Goal: Task Accomplishment & Management: Manage account settings

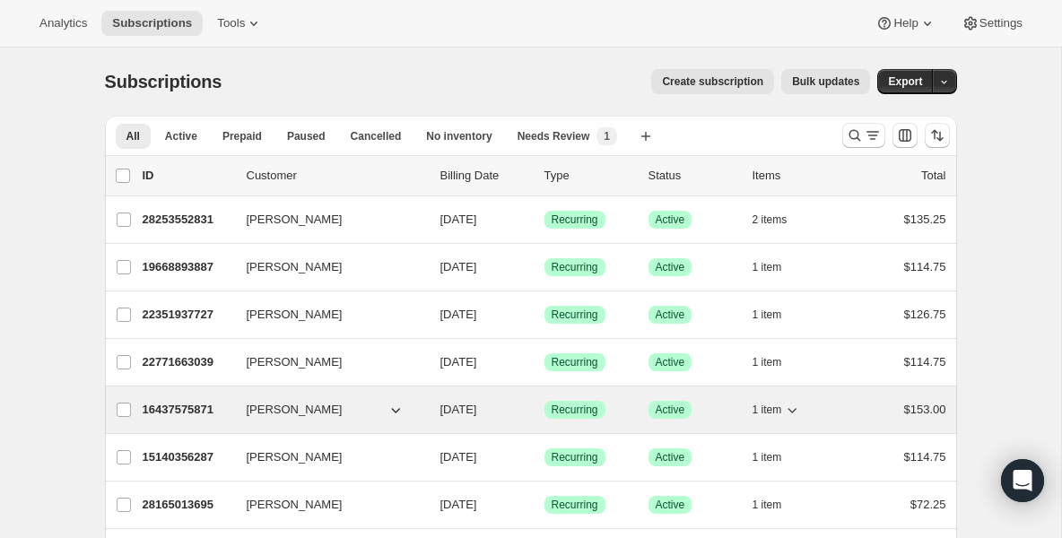
click at [181, 405] on p "16437575871" at bounding box center [188, 410] width 90 height 18
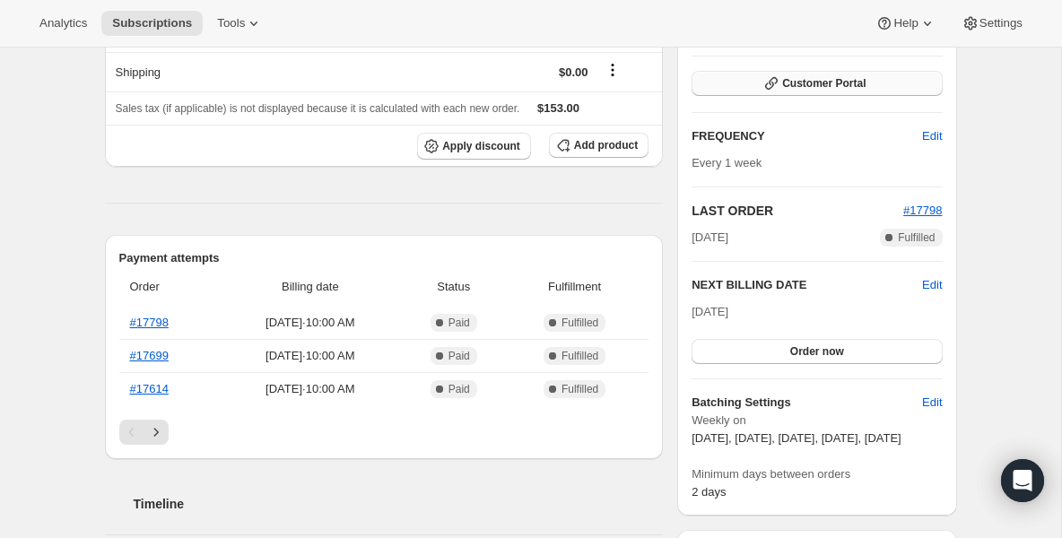
scroll to position [251, 0]
click at [807, 340] on button "Order now" at bounding box center [817, 350] width 250 height 25
click at [807, 340] on button "Click to confirm" at bounding box center [817, 350] width 250 height 25
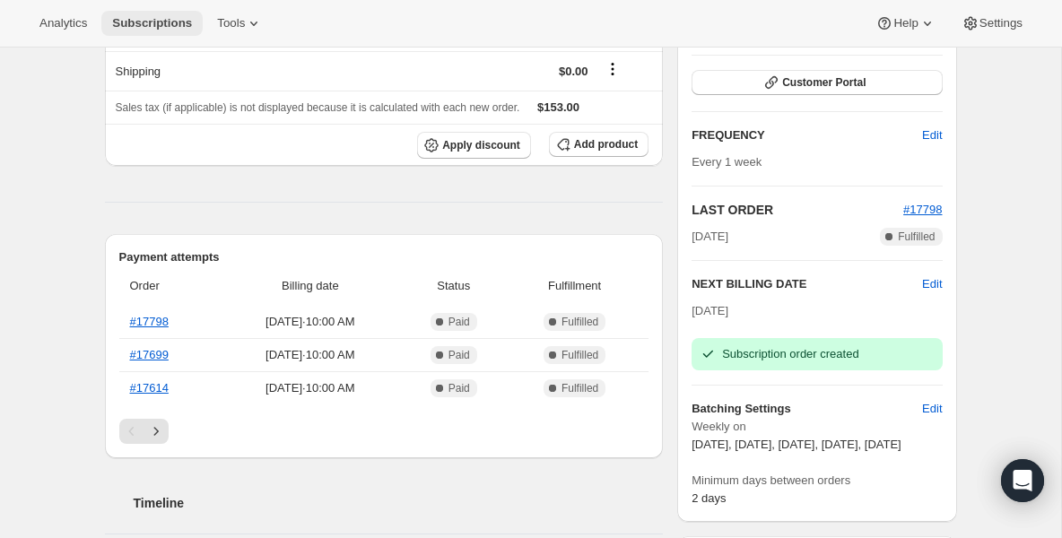
click at [151, 29] on span "Subscriptions" at bounding box center [152, 23] width 80 height 14
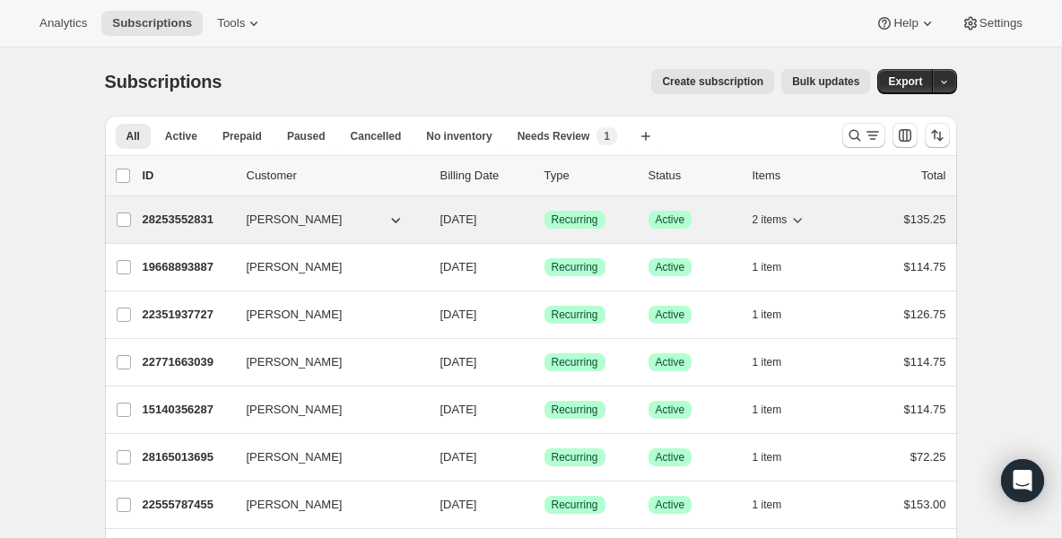
click at [201, 221] on p "28253552831" at bounding box center [188, 220] width 90 height 18
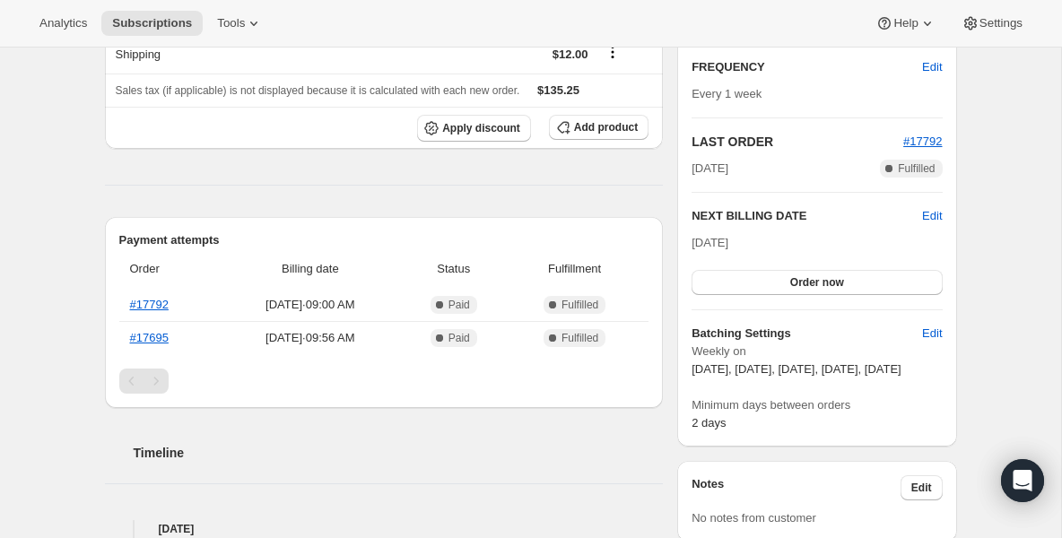
scroll to position [323, 0]
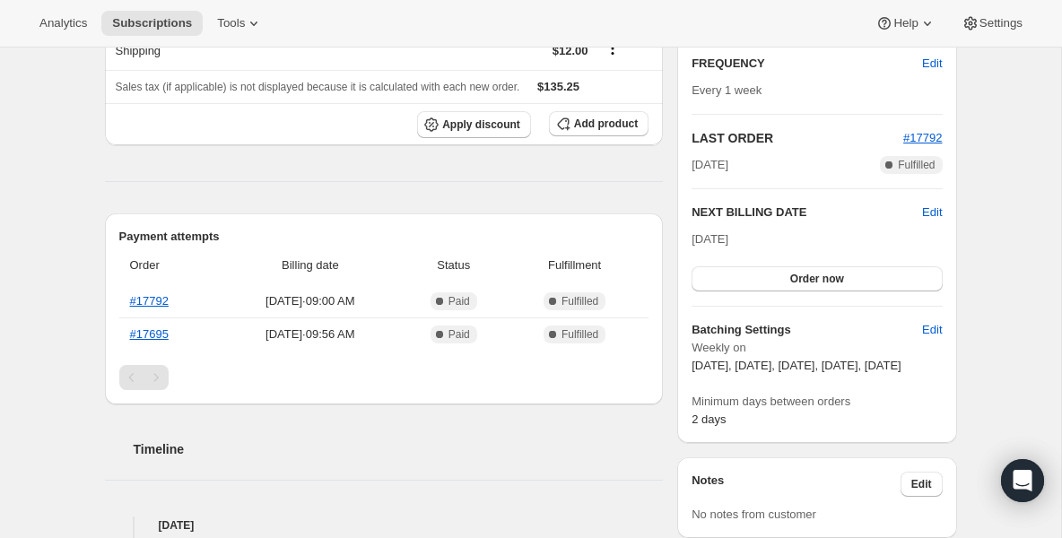
click at [727, 301] on div "Plan Success Active | Created Date [DATE] Customer Portal FREQUENCY Edit Every …" at bounding box center [817, 166] width 250 height 525
click at [726, 282] on button "Order now" at bounding box center [817, 278] width 250 height 25
click at [726, 282] on button "Click to confirm" at bounding box center [817, 278] width 250 height 25
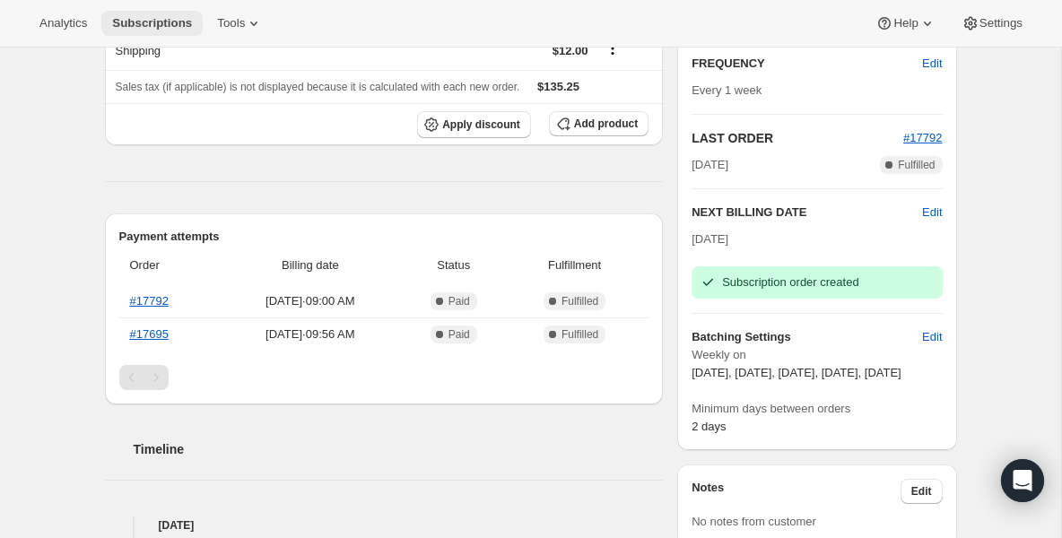
click at [135, 19] on span "Subscriptions" at bounding box center [152, 23] width 80 height 14
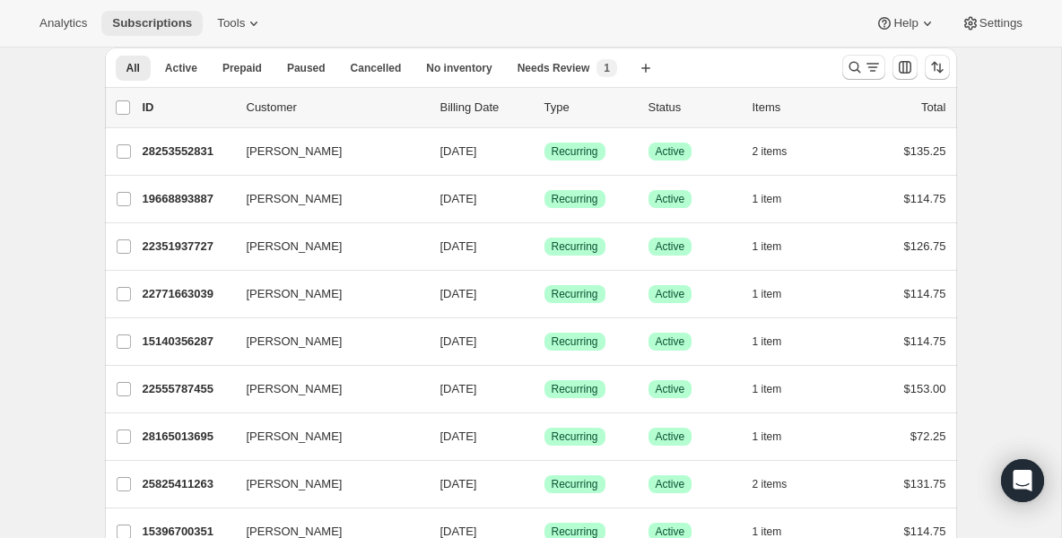
scroll to position [72, 0]
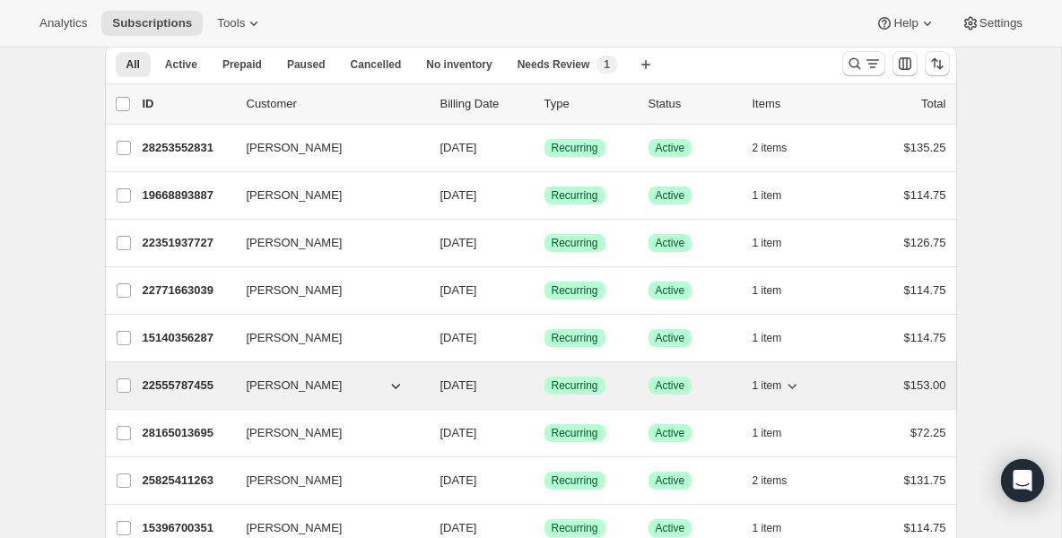
click at [166, 384] on p "22555787455" at bounding box center [188, 386] width 90 height 18
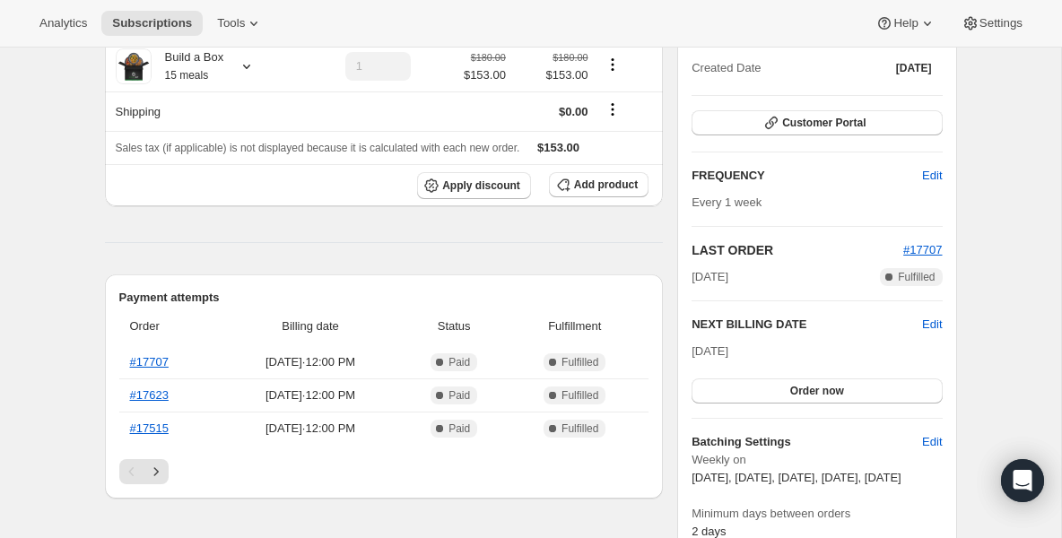
scroll to position [215, 0]
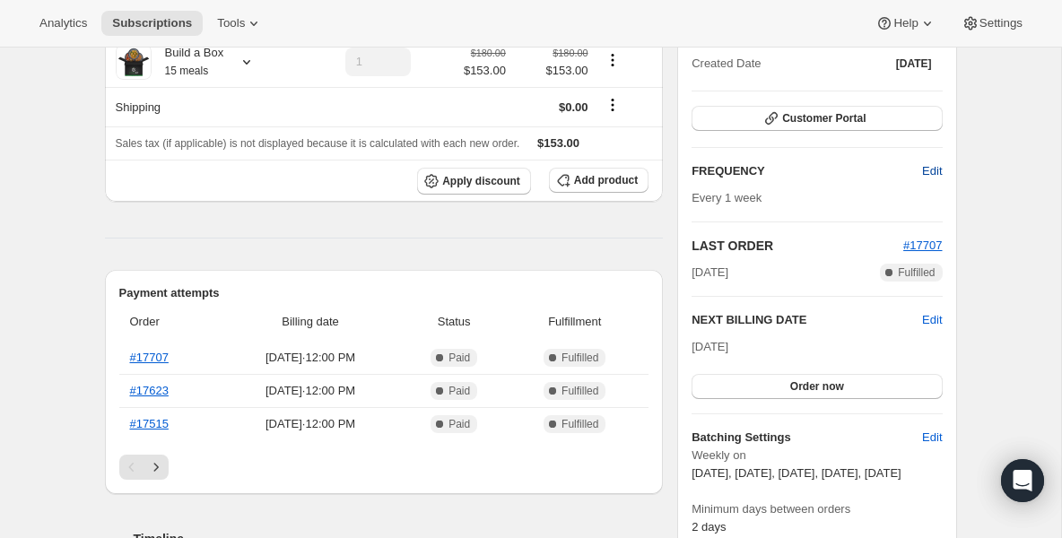
click at [937, 170] on span "Edit" at bounding box center [932, 171] width 20 height 18
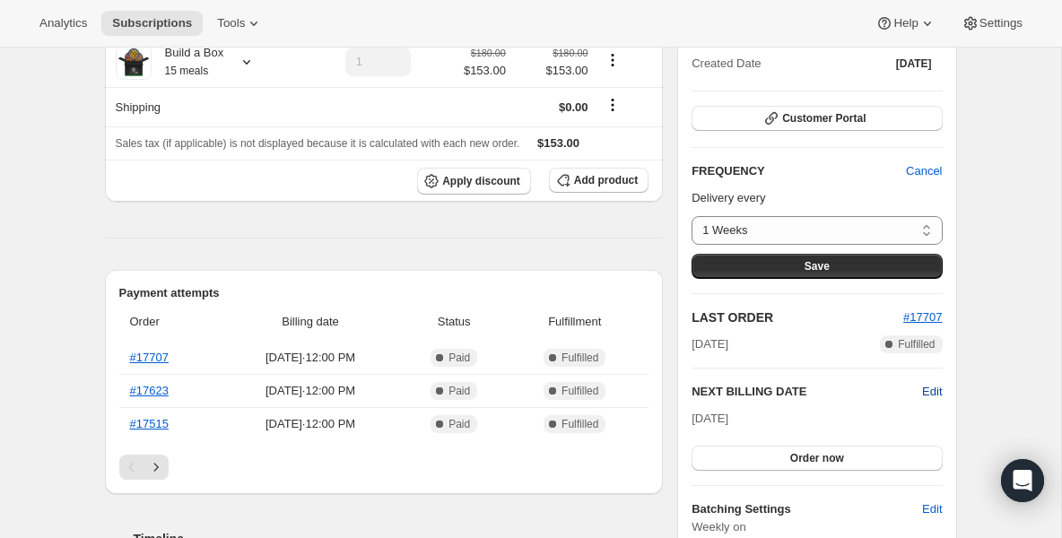
click at [939, 387] on span "Edit" at bounding box center [932, 392] width 20 height 18
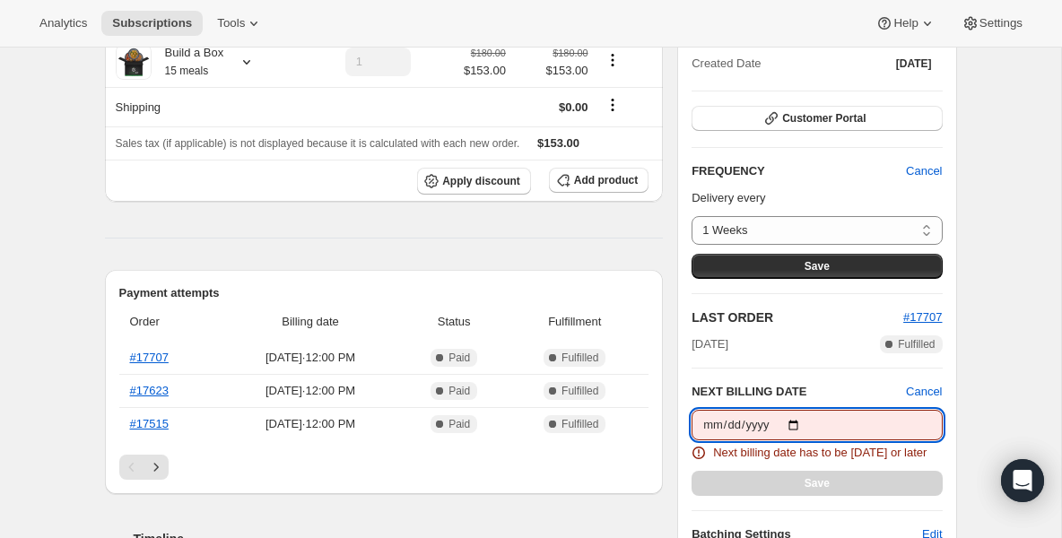
click at [801, 424] on input "[DATE]" at bounding box center [817, 425] width 250 height 31
type input "[DATE]"
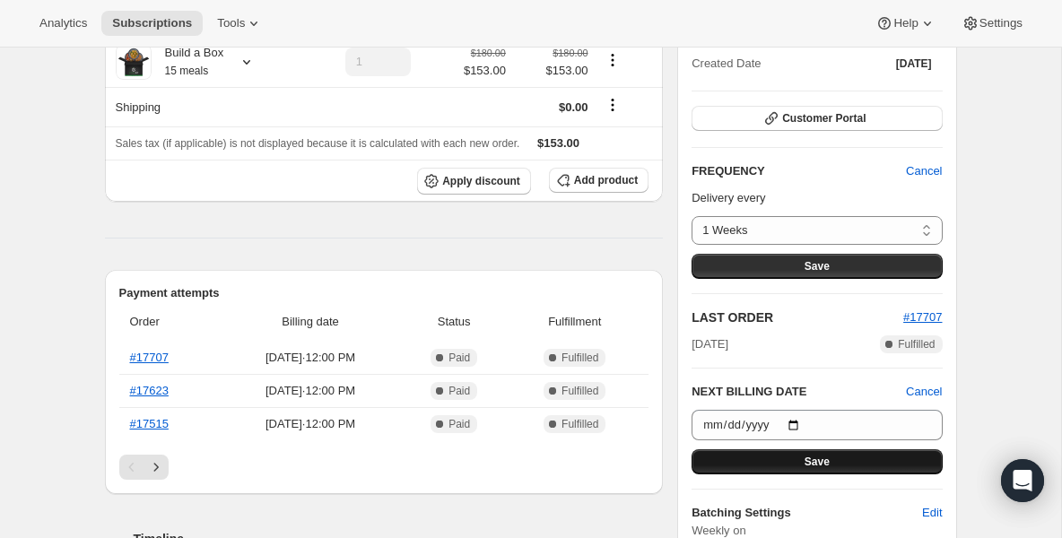
click at [808, 462] on span "Save" at bounding box center [817, 462] width 25 height 14
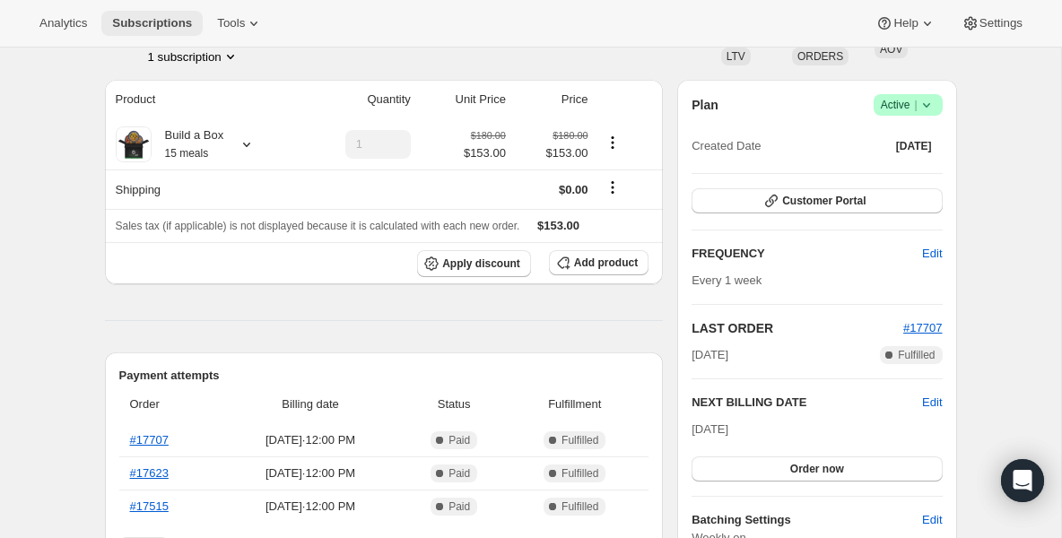
click at [166, 30] on span "Subscriptions" at bounding box center [152, 23] width 80 height 14
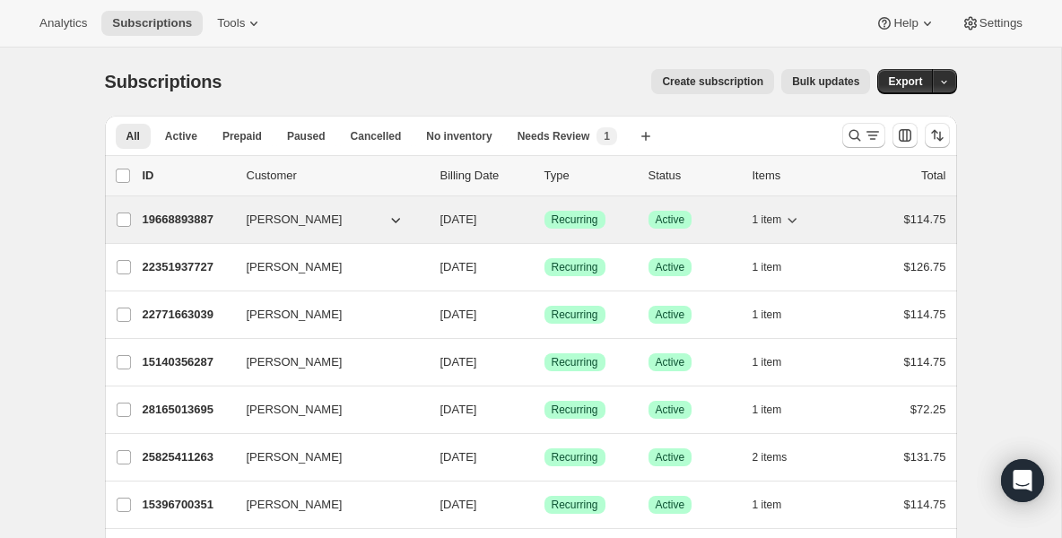
click at [164, 220] on p "19668893887" at bounding box center [188, 220] width 90 height 18
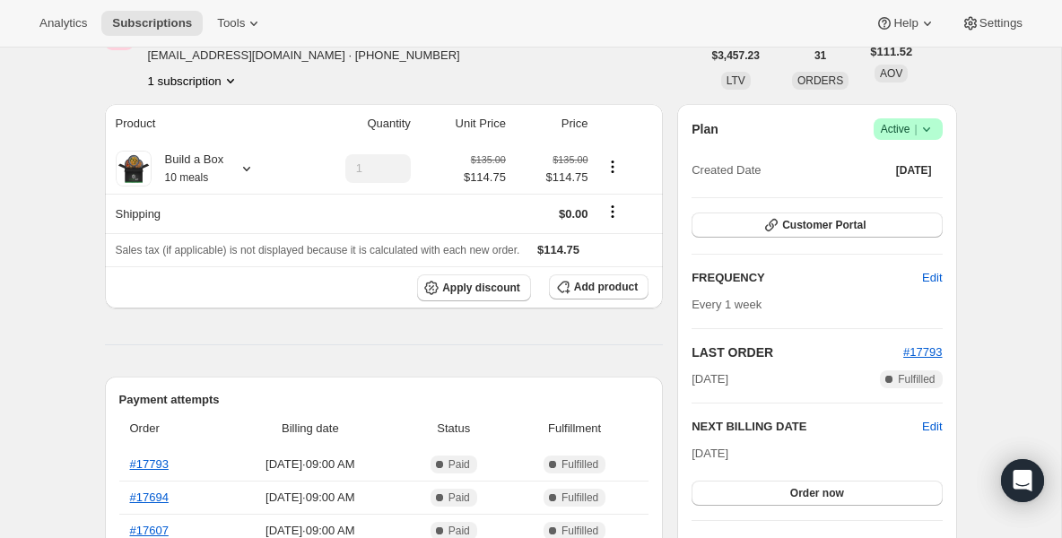
scroll to position [144, 0]
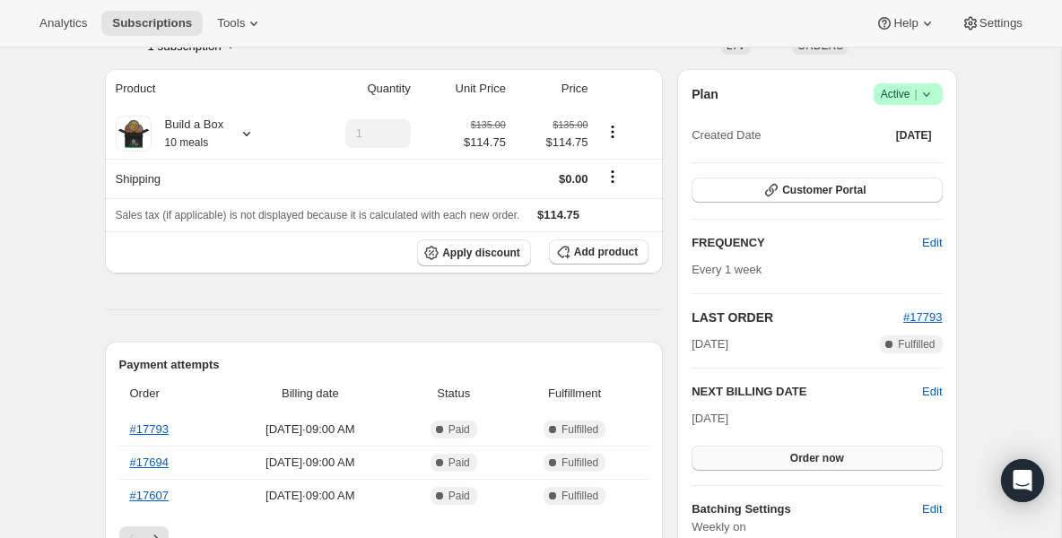
click at [757, 452] on button "Order now" at bounding box center [817, 458] width 250 height 25
click at [757, 452] on button "Click to confirm" at bounding box center [817, 458] width 250 height 25
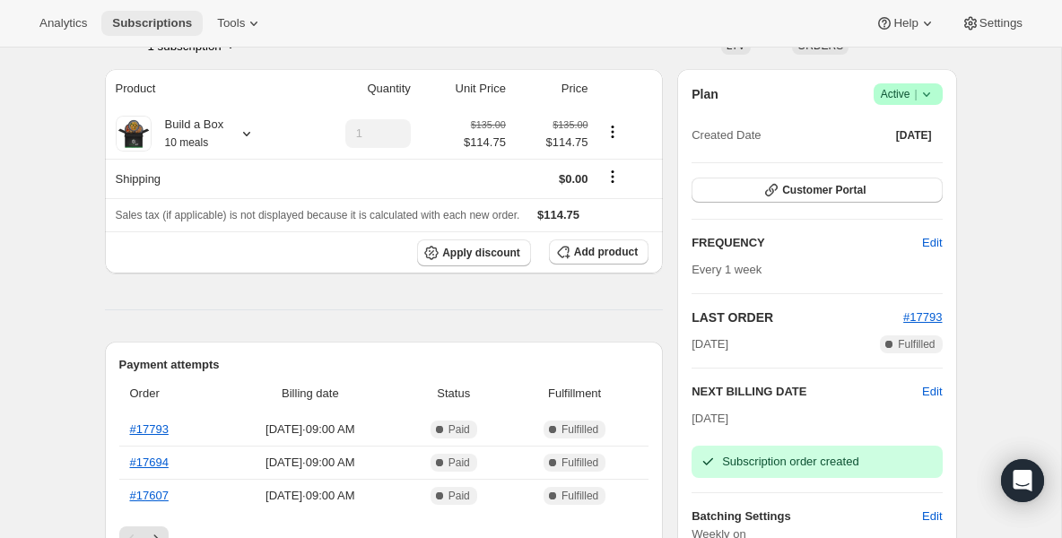
click at [167, 34] on button "Subscriptions" at bounding box center [151, 23] width 101 height 25
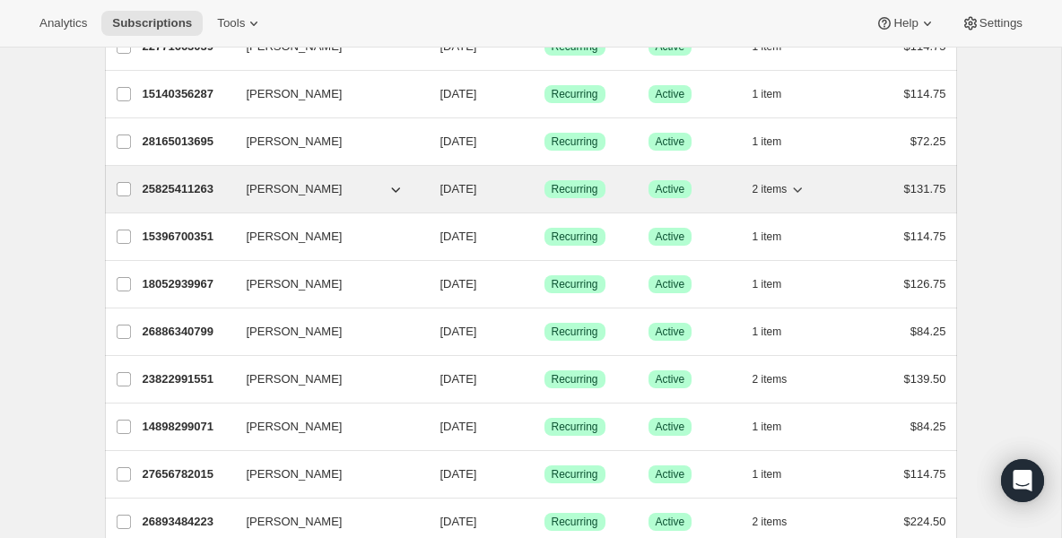
scroll to position [215, 0]
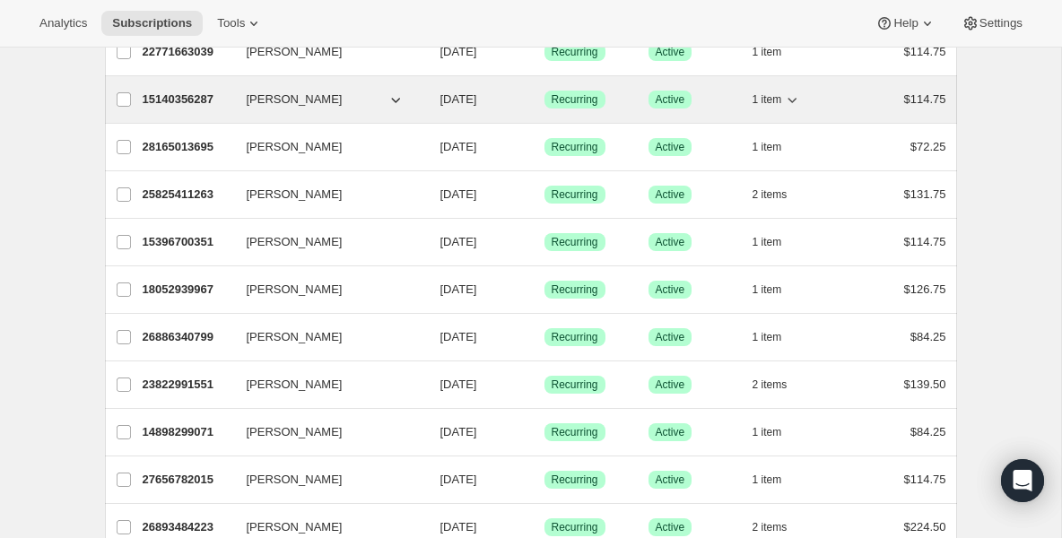
click at [187, 97] on p "15140356287" at bounding box center [188, 100] width 90 height 18
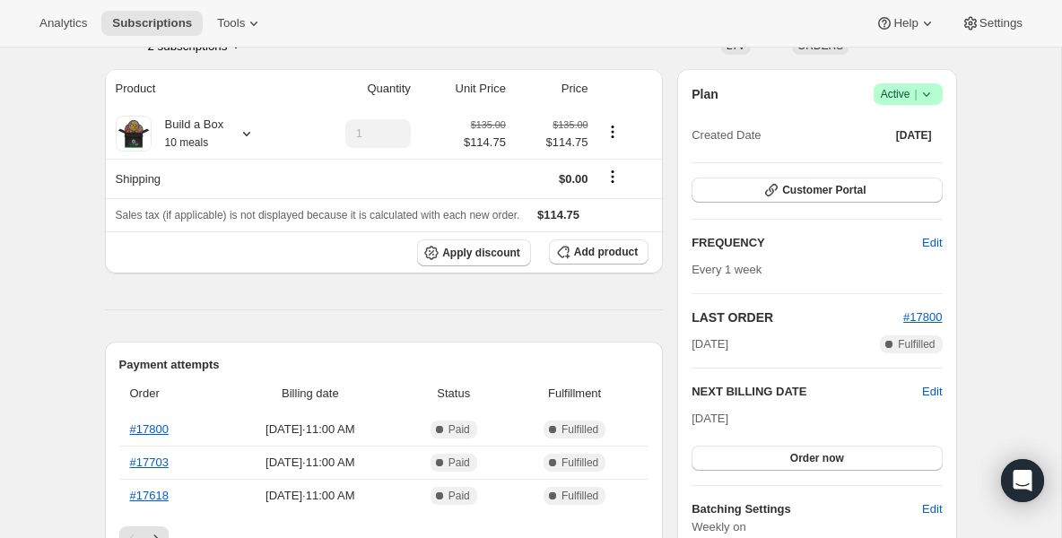
scroll to position [179, 0]
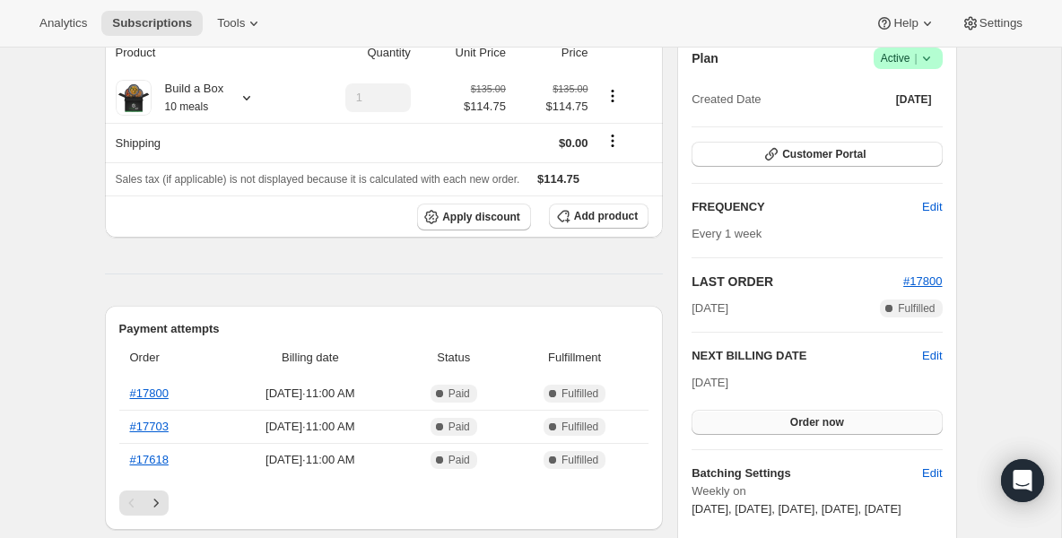
click at [752, 416] on button "Order now" at bounding box center [817, 422] width 250 height 25
click at [752, 416] on button "Click to confirm" at bounding box center [817, 422] width 250 height 25
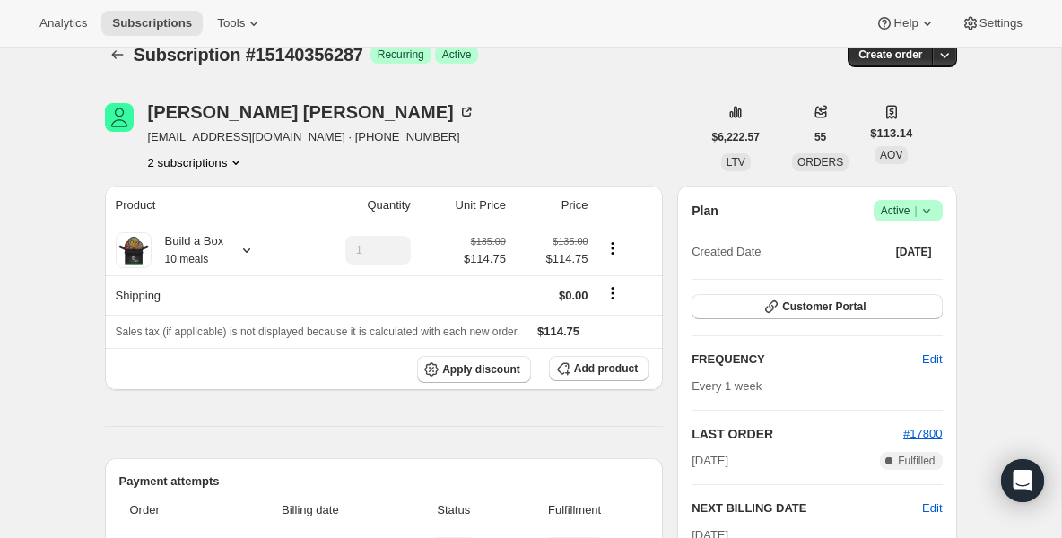
scroll to position [0, 0]
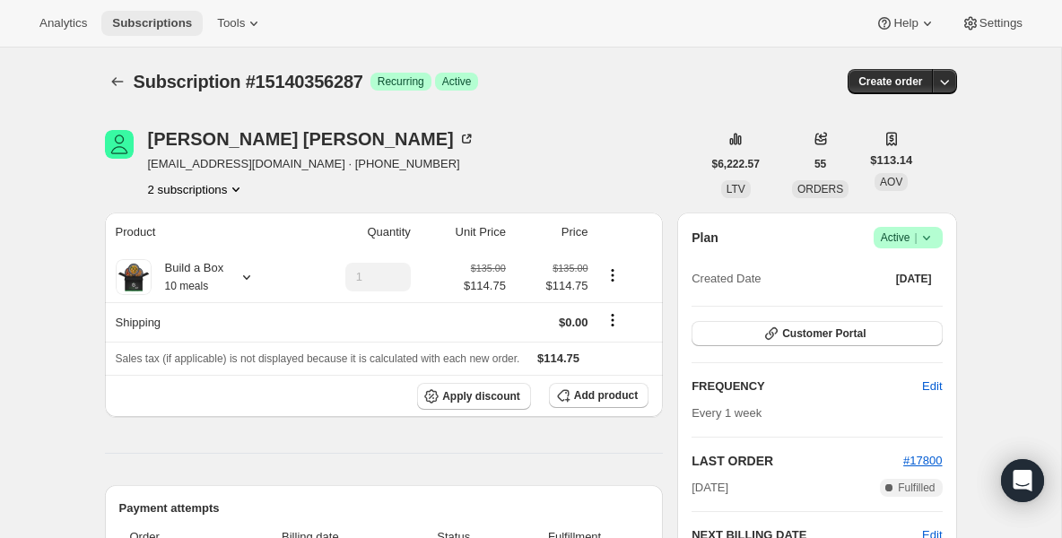
click at [178, 23] on span "Subscriptions" at bounding box center [152, 23] width 80 height 14
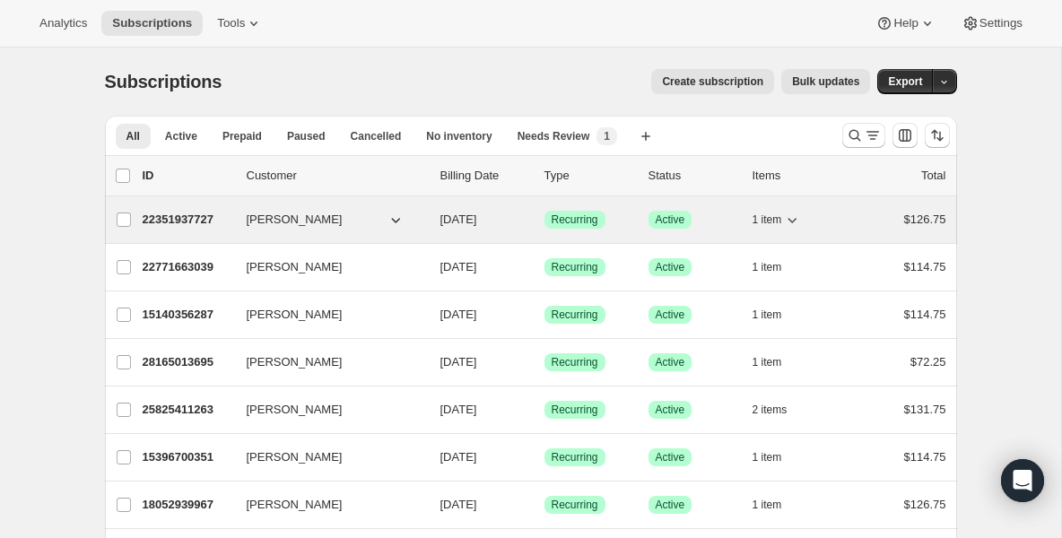
click at [182, 231] on div "22351937727 [PERSON_NAME] [DATE] Success Recurring Success Active 1 item $126.75" at bounding box center [545, 219] width 804 height 25
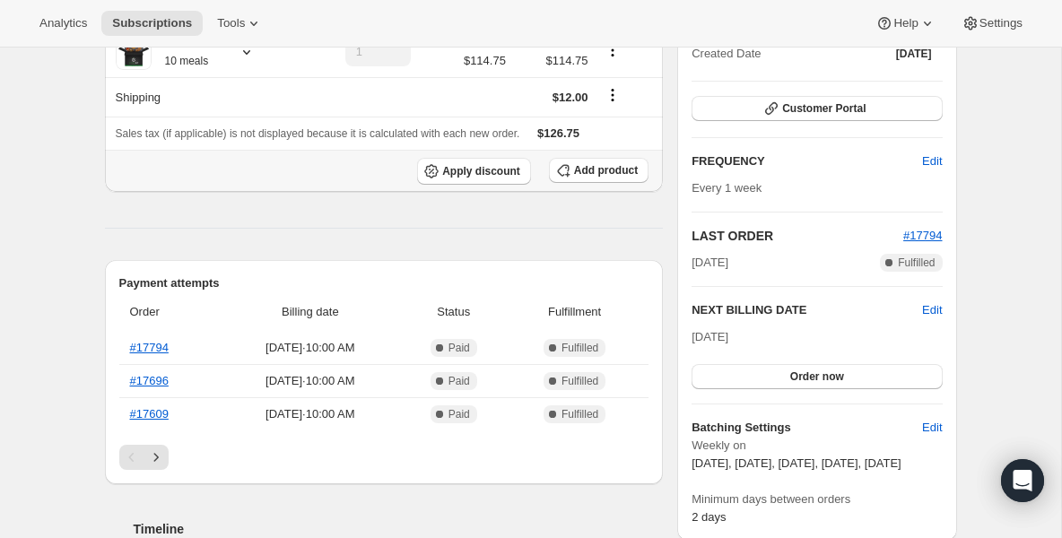
scroll to position [251, 0]
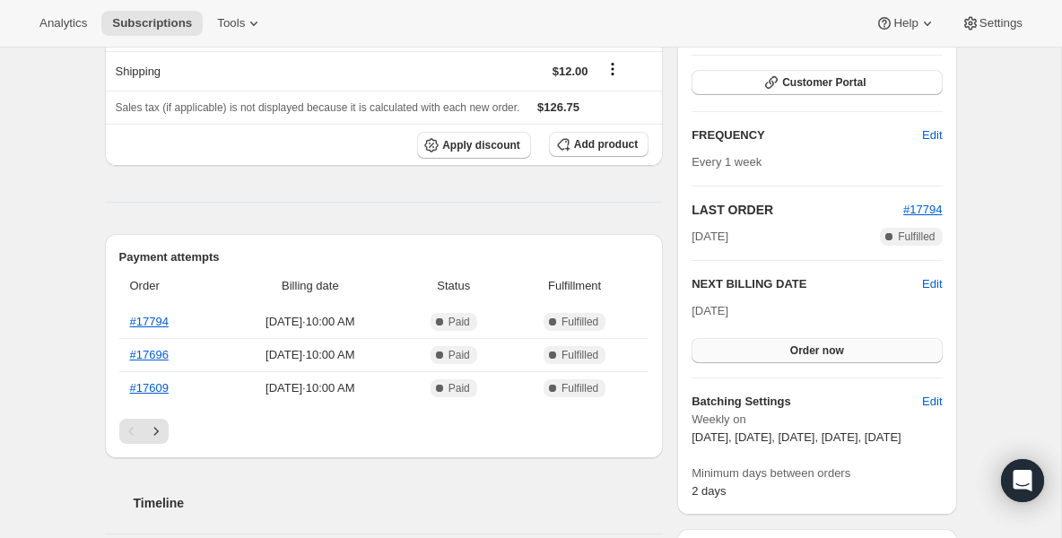
click at [749, 351] on button "Order now" at bounding box center [817, 350] width 250 height 25
click at [749, 351] on button "Click to confirm" at bounding box center [817, 350] width 250 height 25
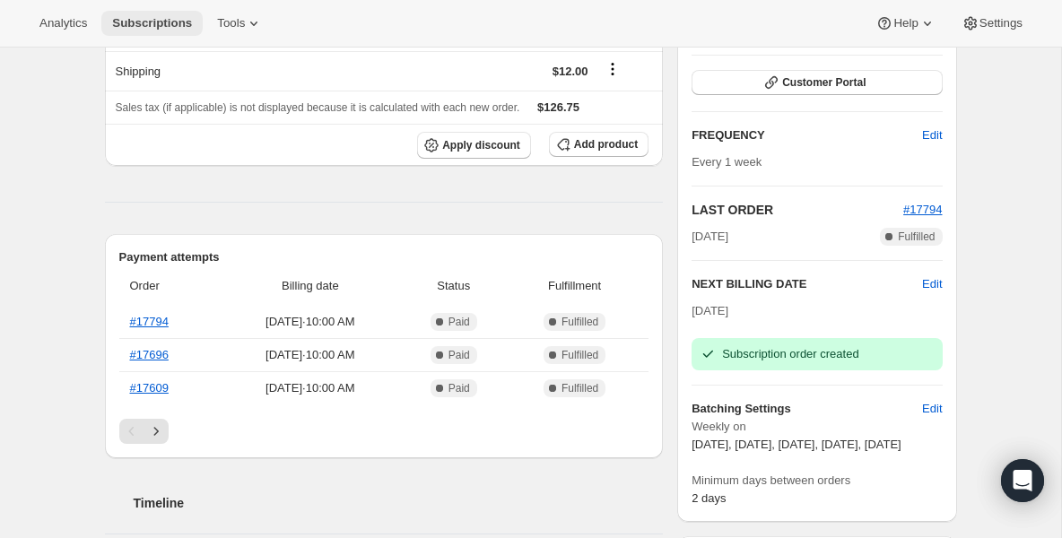
click at [165, 25] on span "Subscriptions" at bounding box center [152, 23] width 80 height 14
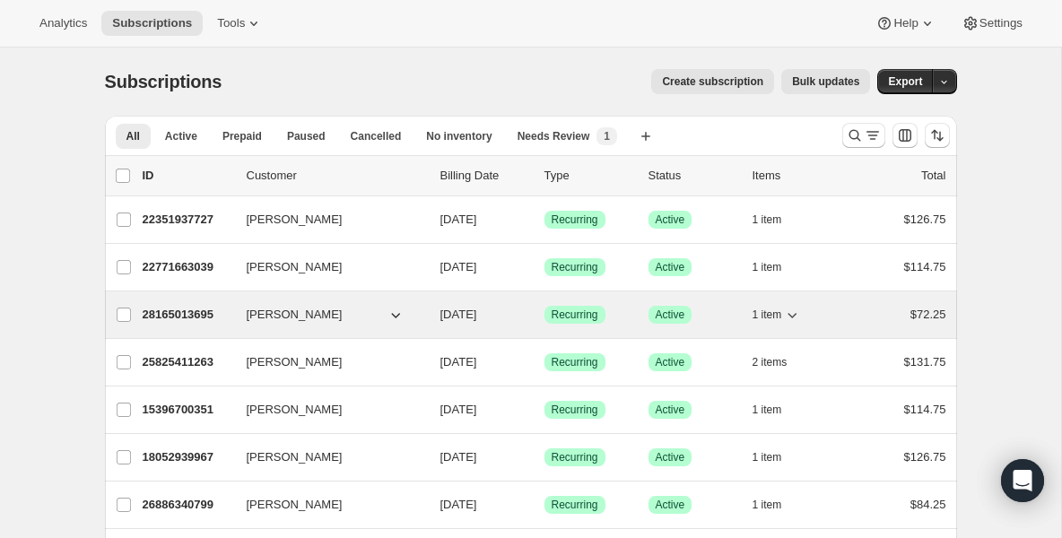
click at [193, 318] on p "28165013695" at bounding box center [188, 315] width 90 height 18
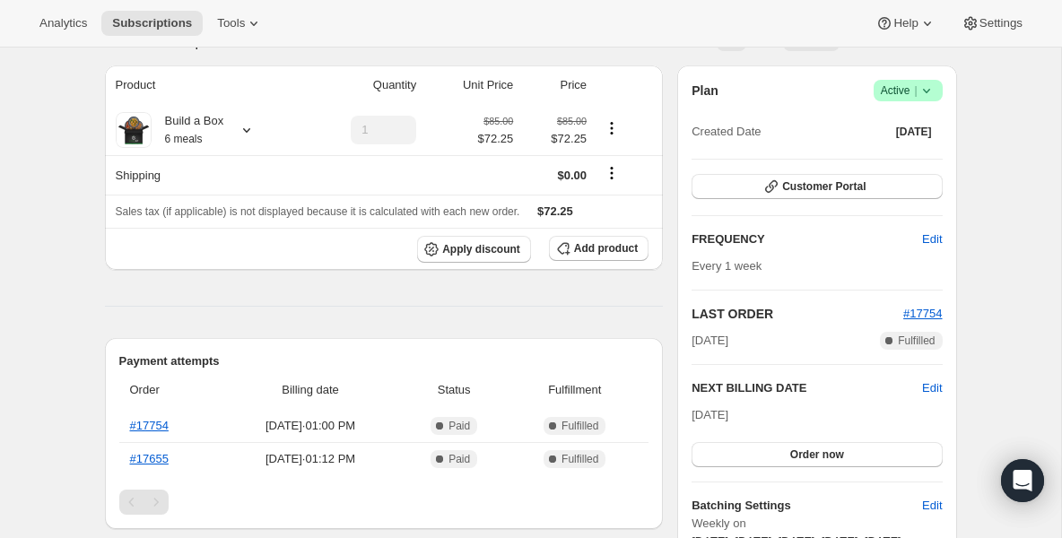
scroll to position [144, 0]
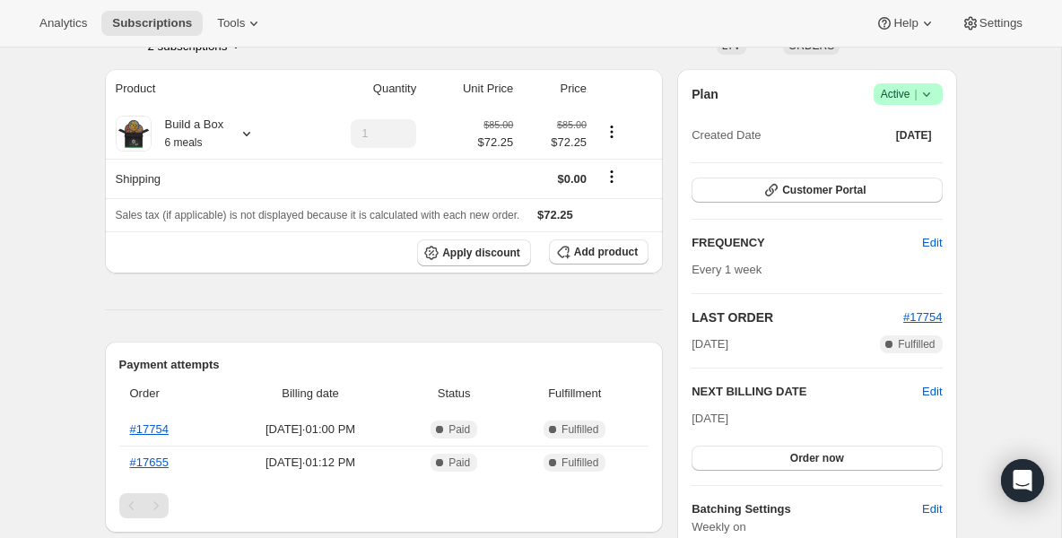
click at [930, 90] on icon at bounding box center [927, 94] width 18 height 18
click at [896, 137] on span "Pause subscription" at bounding box center [902, 130] width 101 height 18
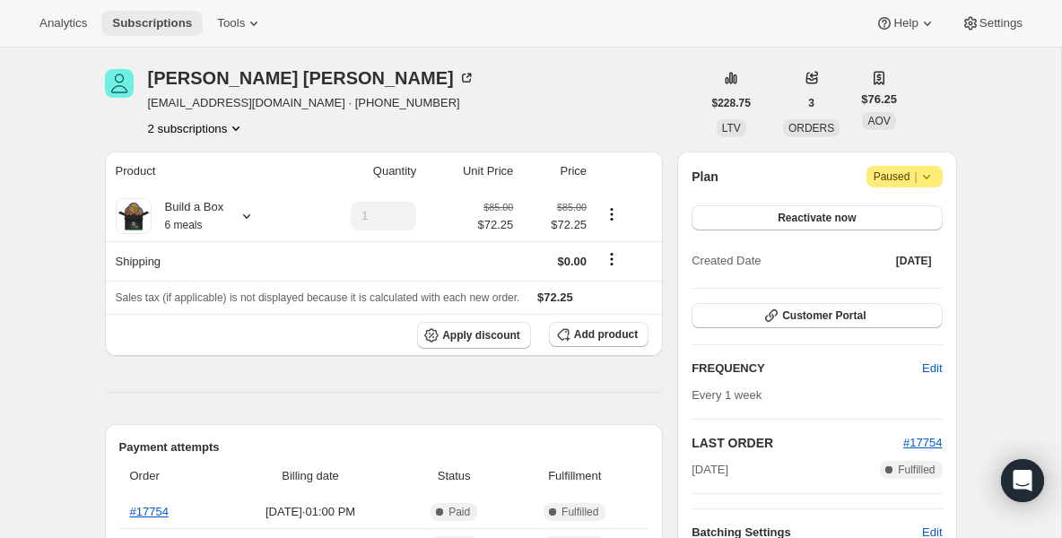
click at [161, 27] on span "Subscriptions" at bounding box center [152, 23] width 80 height 14
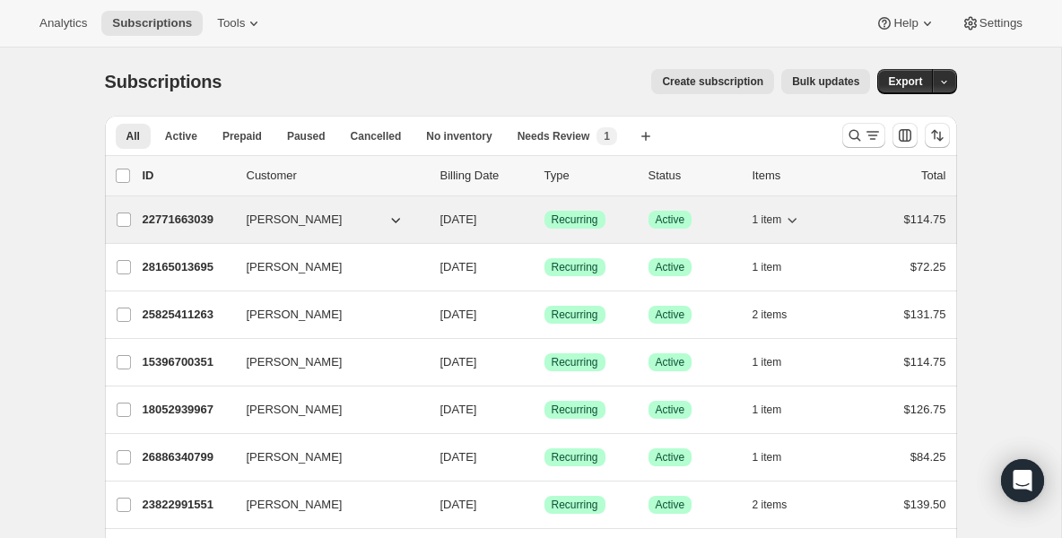
click at [159, 214] on p "22771663039" at bounding box center [188, 220] width 90 height 18
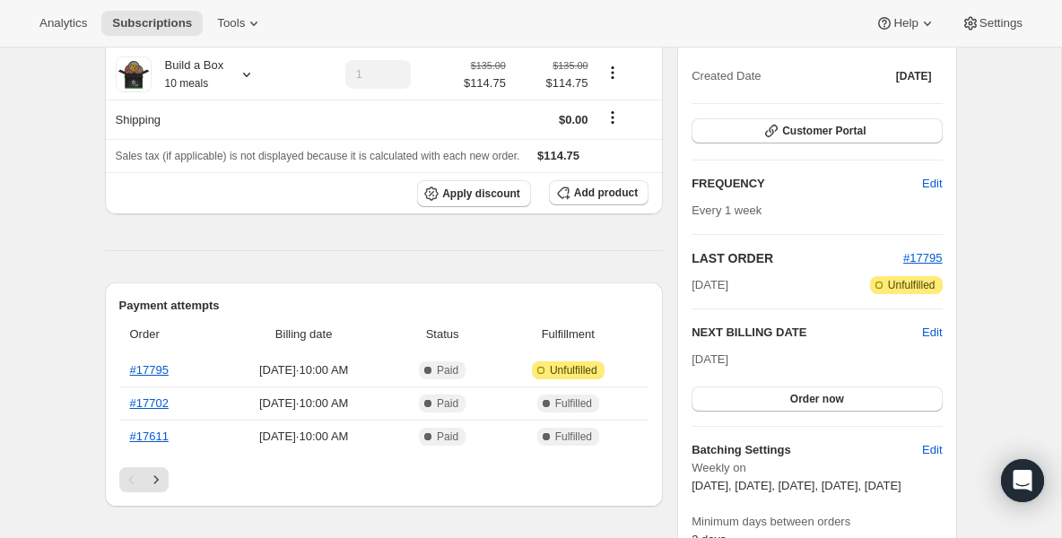
scroll to position [215, 0]
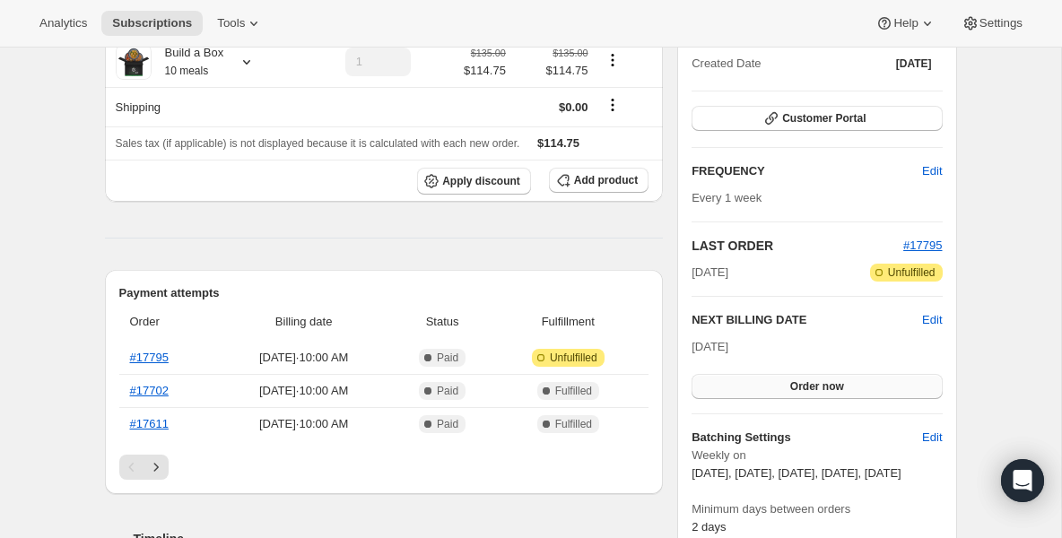
click at [739, 392] on button "Order now" at bounding box center [817, 386] width 250 height 25
click at [739, 392] on button "Click to confirm" at bounding box center [817, 386] width 250 height 25
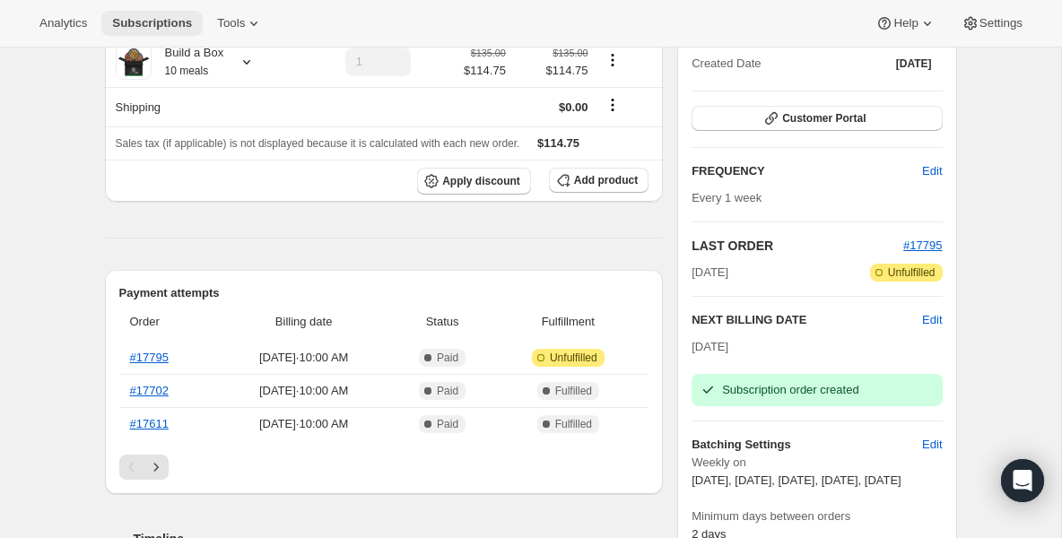
click at [143, 24] on span "Subscriptions" at bounding box center [152, 23] width 80 height 14
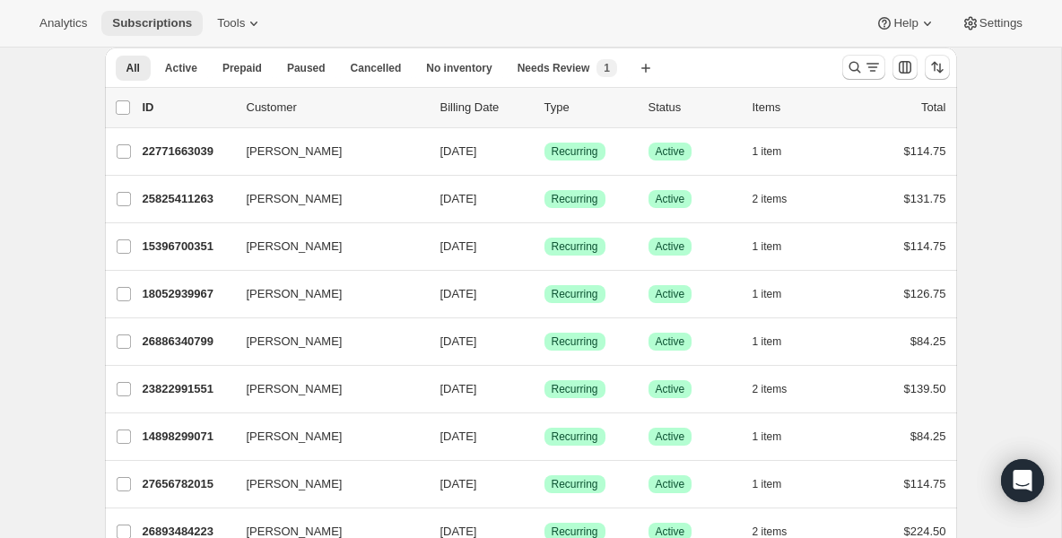
scroll to position [72, 0]
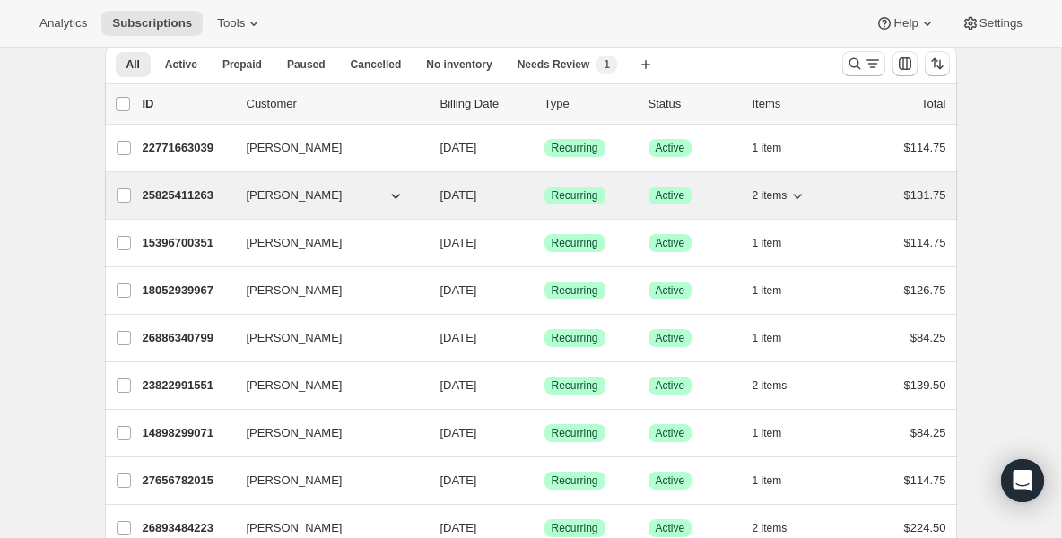
click at [180, 187] on p "25825411263" at bounding box center [188, 196] width 90 height 18
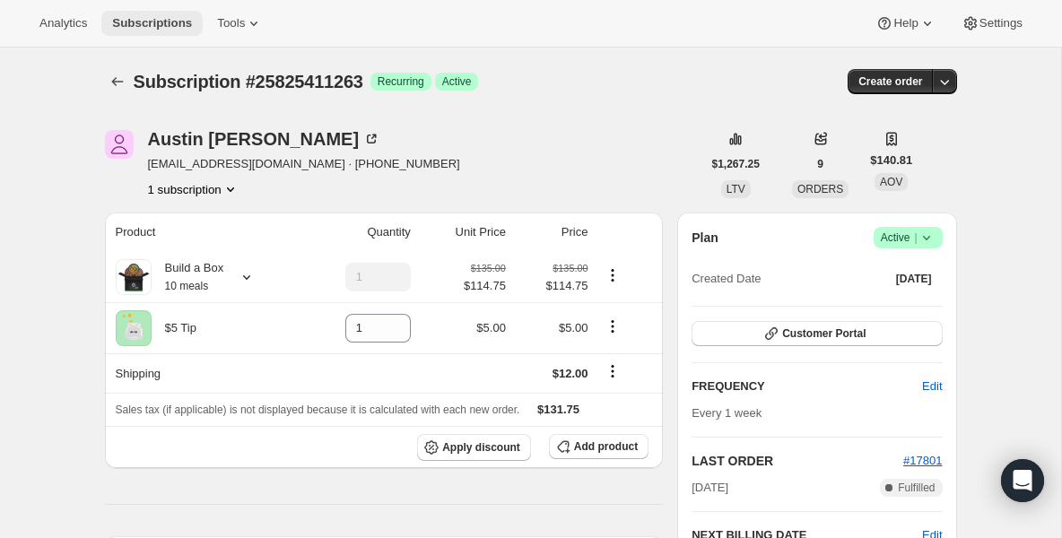
click at [160, 31] on button "Subscriptions" at bounding box center [151, 23] width 101 height 25
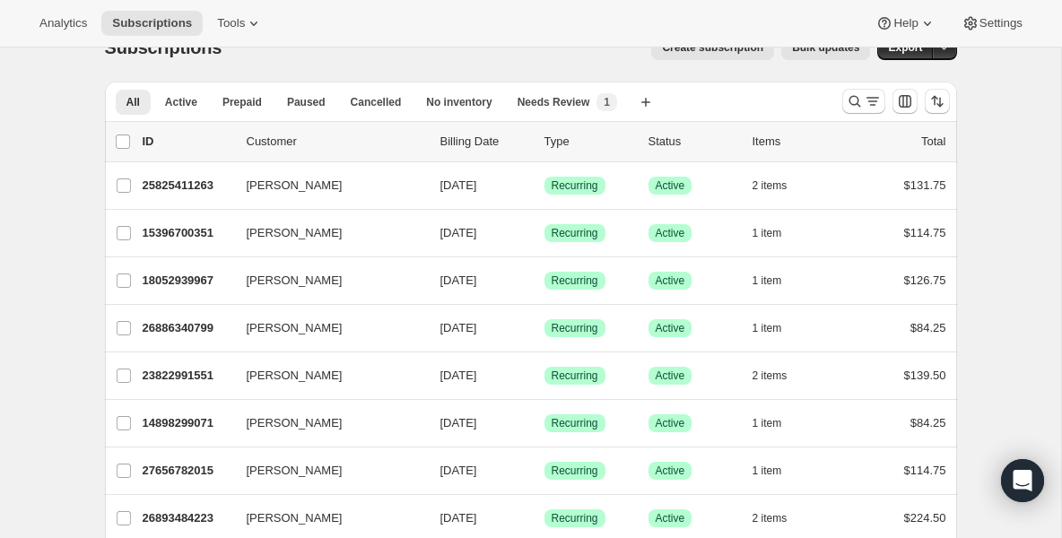
scroll to position [36, 0]
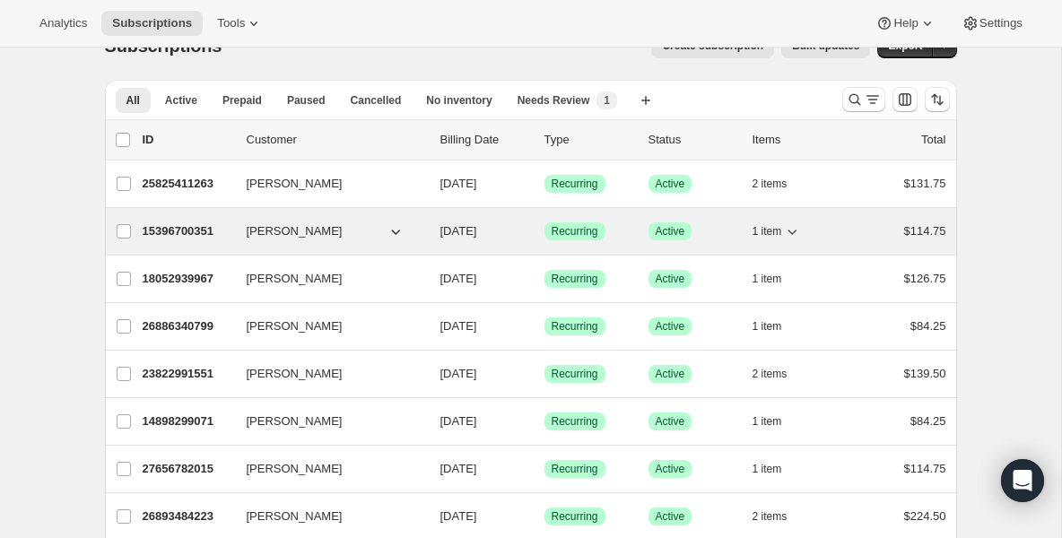
click at [171, 237] on p "15396700351" at bounding box center [188, 231] width 90 height 18
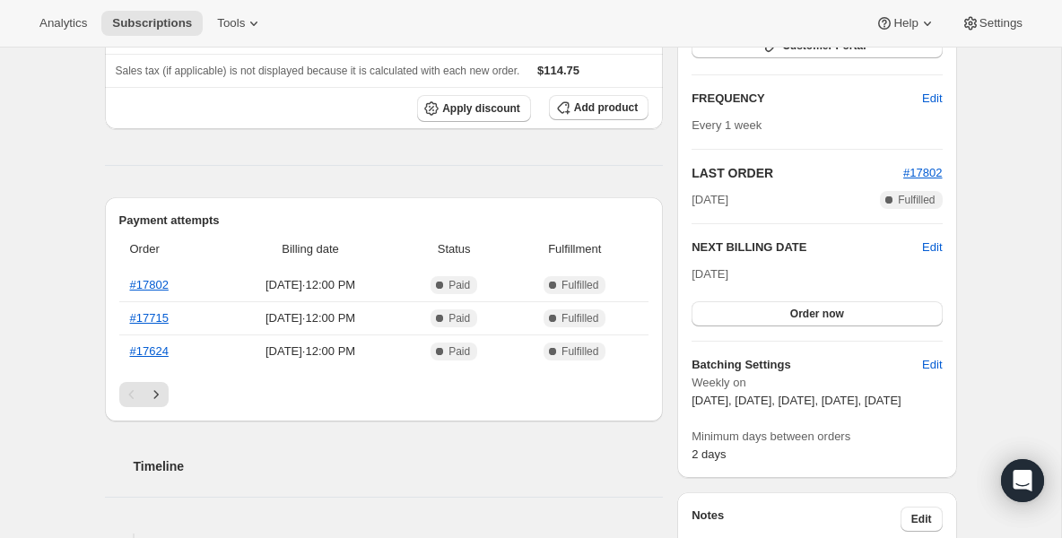
scroll to position [323, 0]
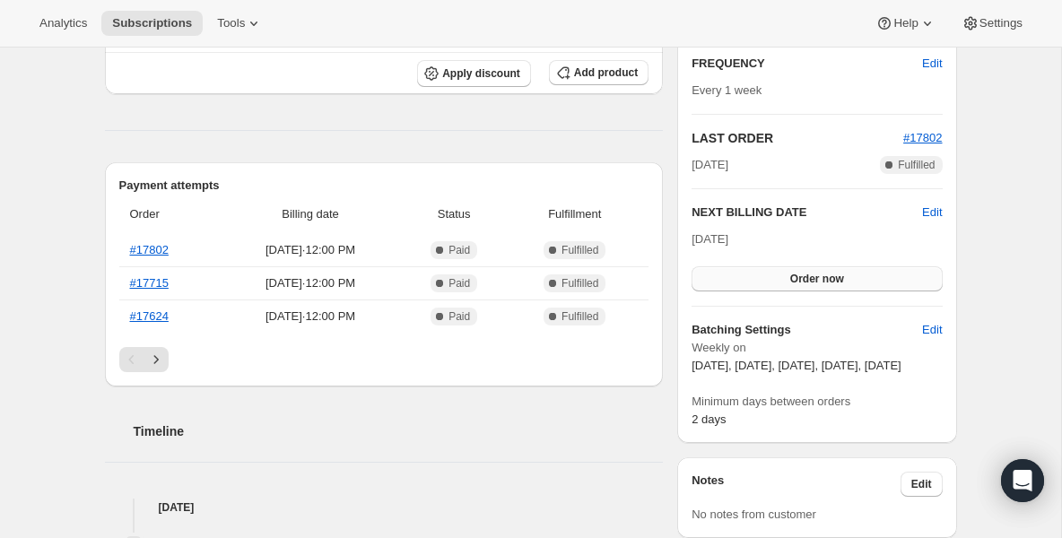
click at [741, 281] on button "Order now" at bounding box center [817, 278] width 250 height 25
click at [741, 281] on button "Click to confirm" at bounding box center [817, 278] width 250 height 25
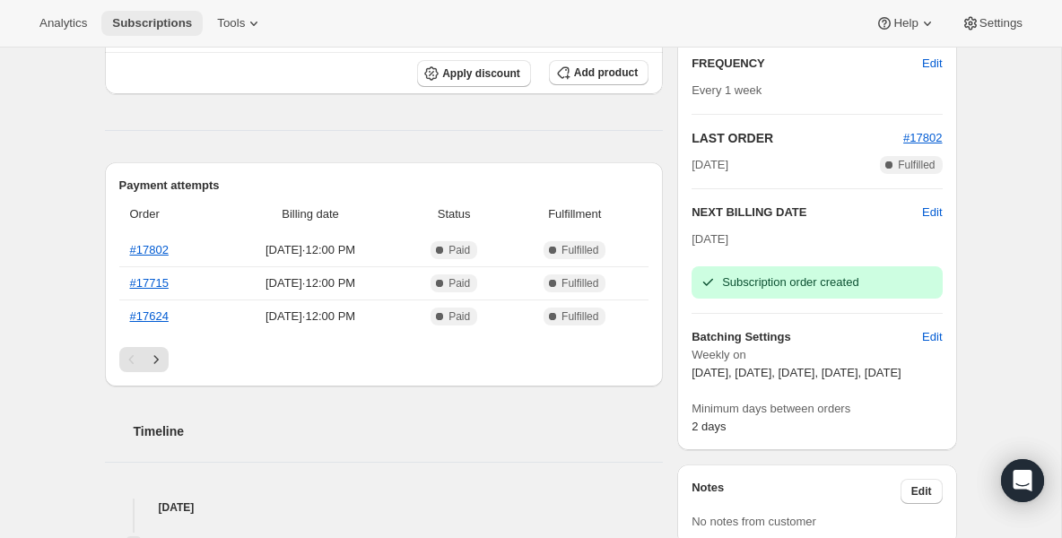
click at [181, 28] on span "Subscriptions" at bounding box center [152, 23] width 80 height 14
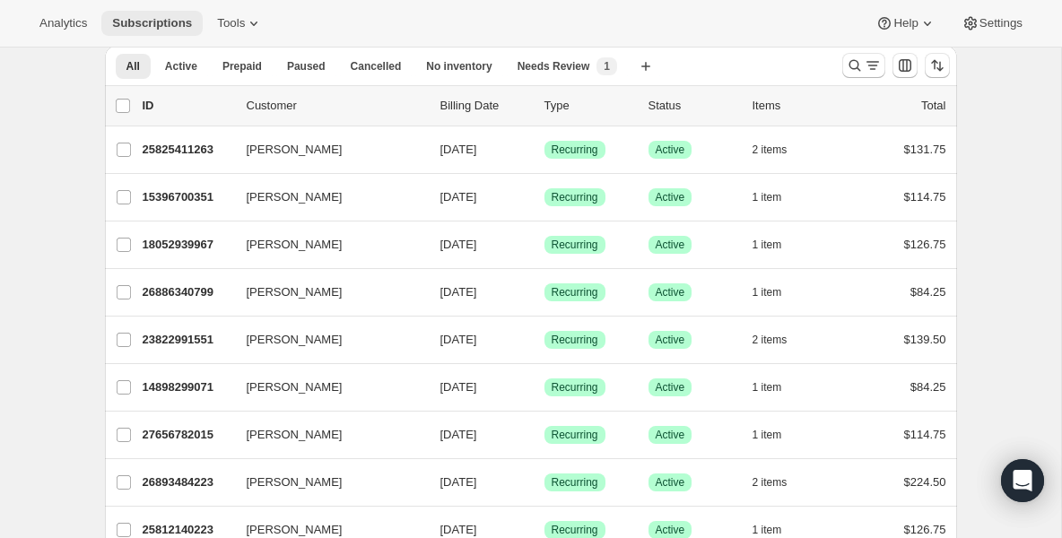
scroll to position [72, 0]
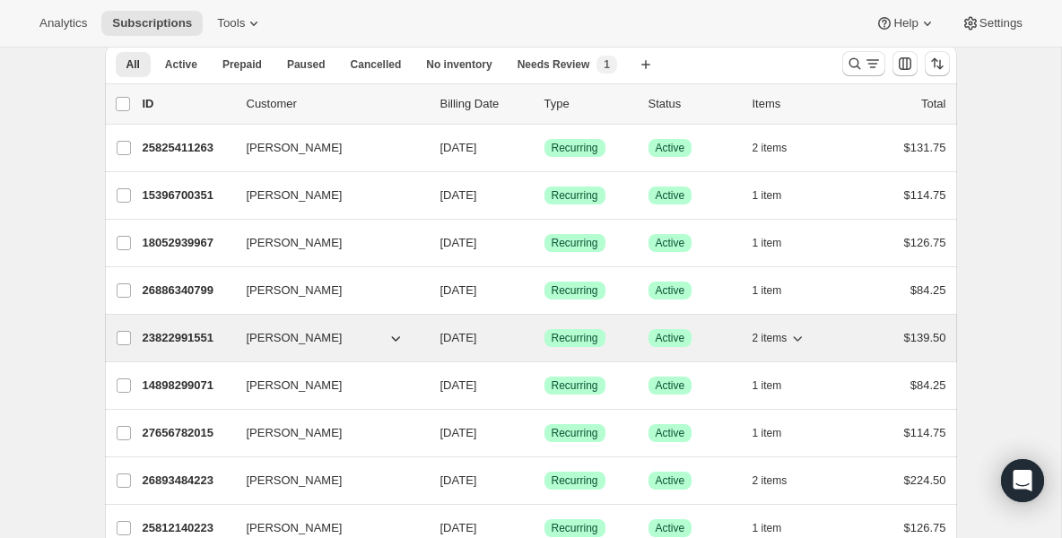
click at [189, 335] on p "23822991551" at bounding box center [188, 338] width 90 height 18
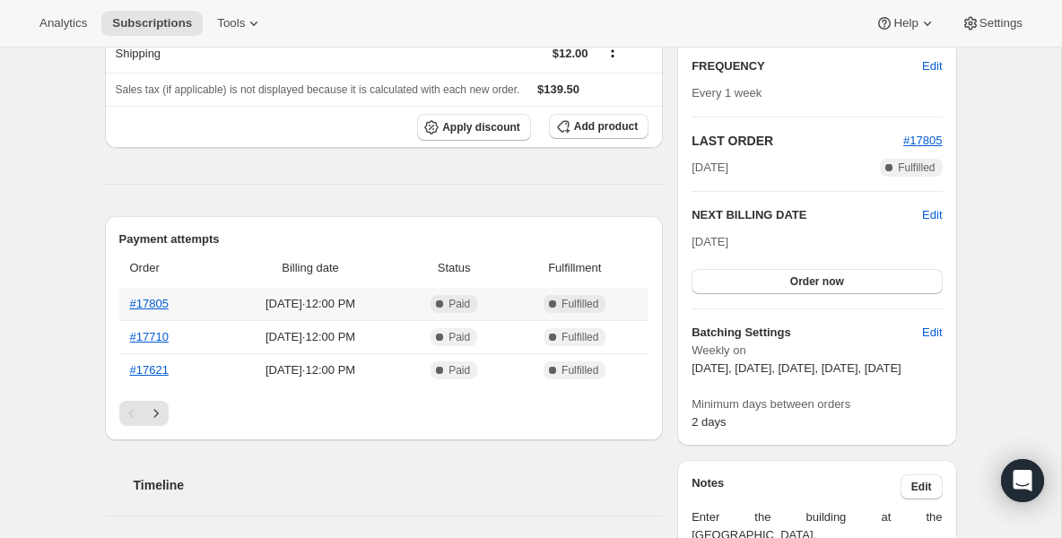
scroll to position [323, 0]
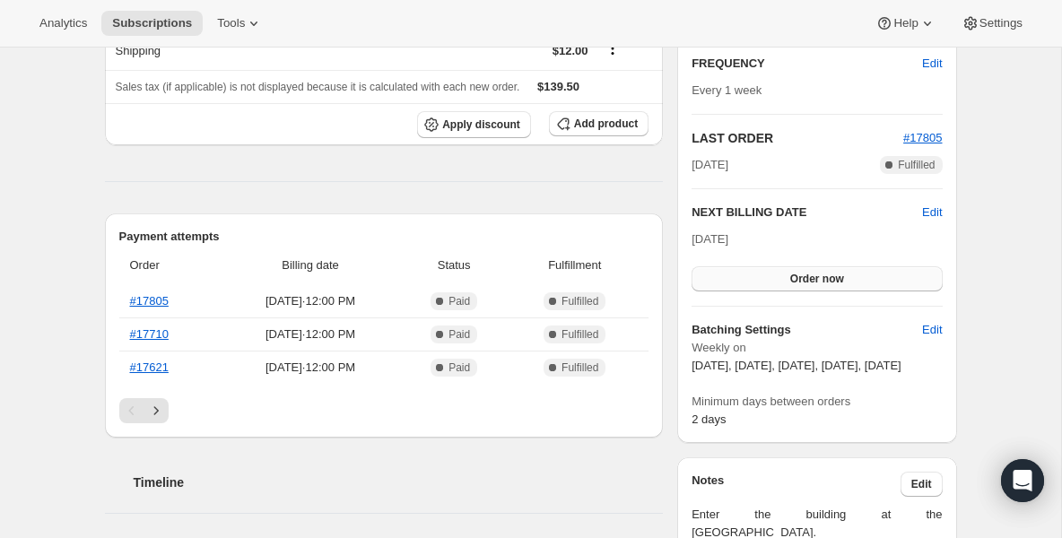
click at [813, 285] on button "Order now" at bounding box center [817, 278] width 250 height 25
click at [813, 285] on button "Click to confirm" at bounding box center [817, 278] width 250 height 25
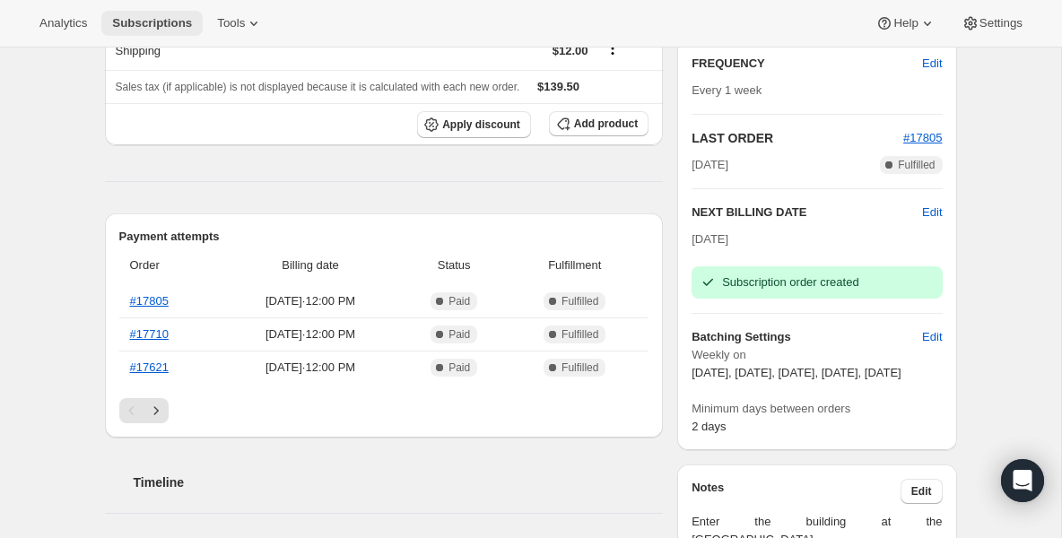
click at [167, 20] on span "Subscriptions" at bounding box center [152, 23] width 80 height 14
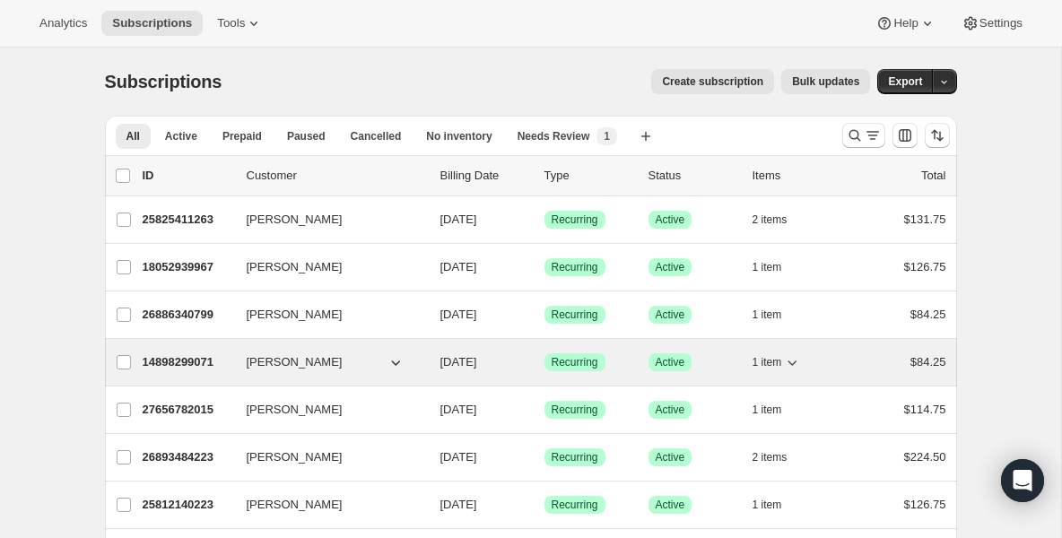
click at [146, 364] on p "14898299071" at bounding box center [188, 362] width 90 height 18
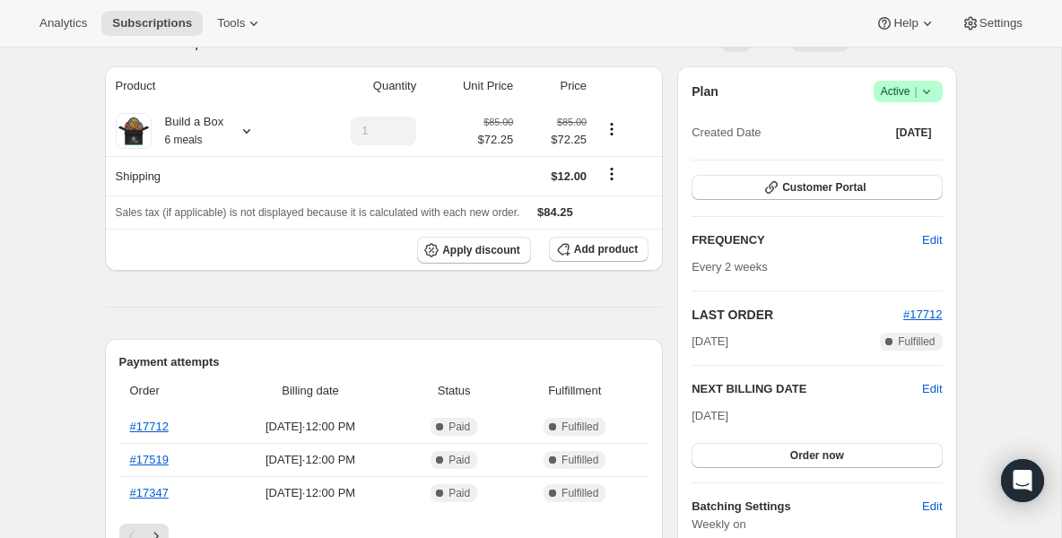
scroll to position [179, 0]
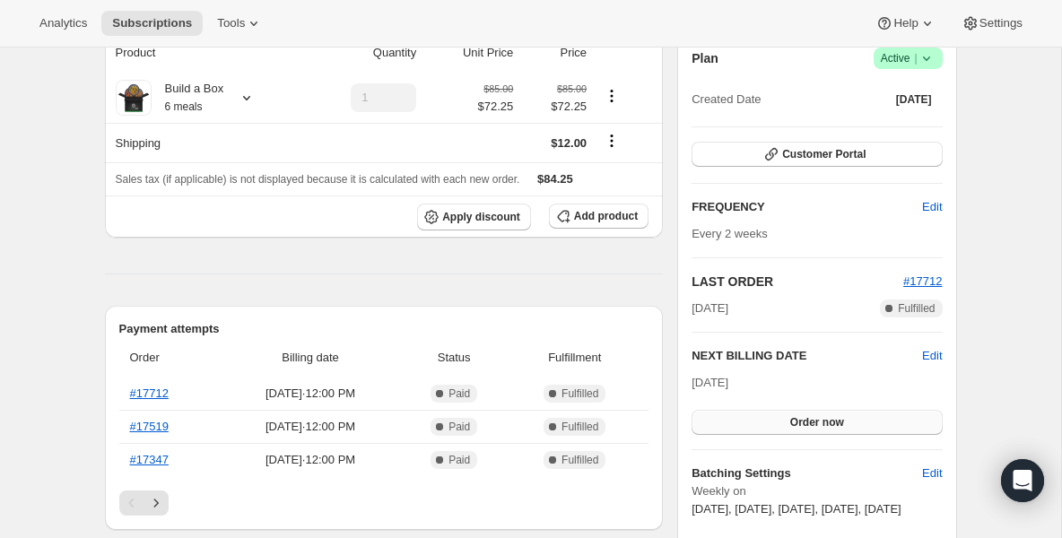
click at [756, 419] on button "Order now" at bounding box center [817, 422] width 250 height 25
click at [756, 419] on button "Click to confirm" at bounding box center [817, 422] width 250 height 25
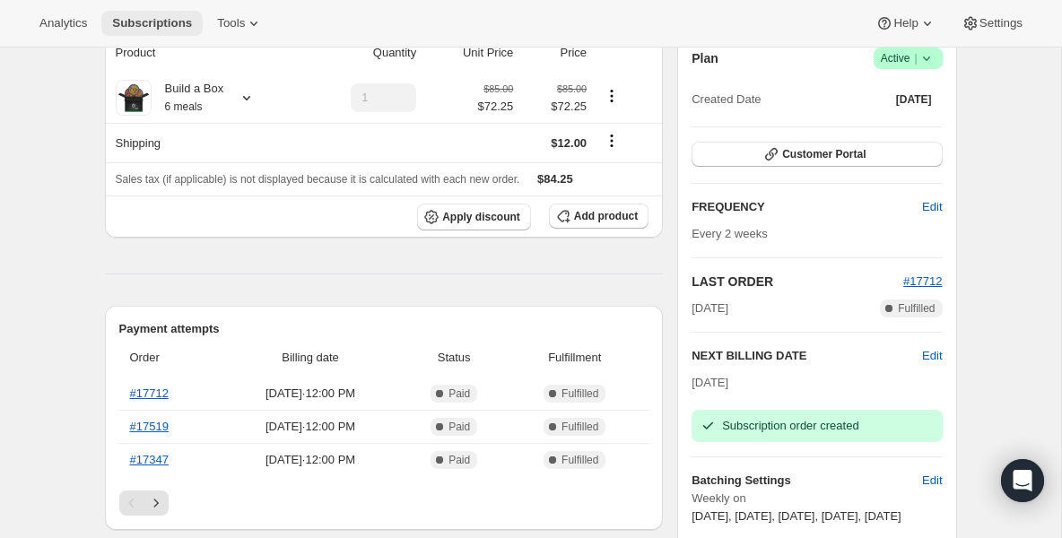
click at [176, 29] on span "Subscriptions" at bounding box center [152, 23] width 80 height 14
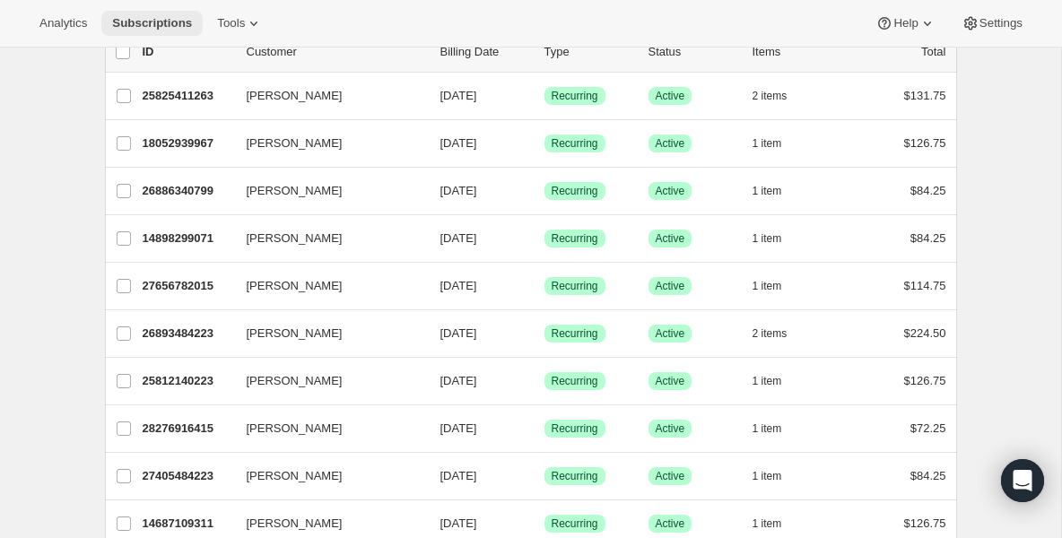
scroll to position [144, 0]
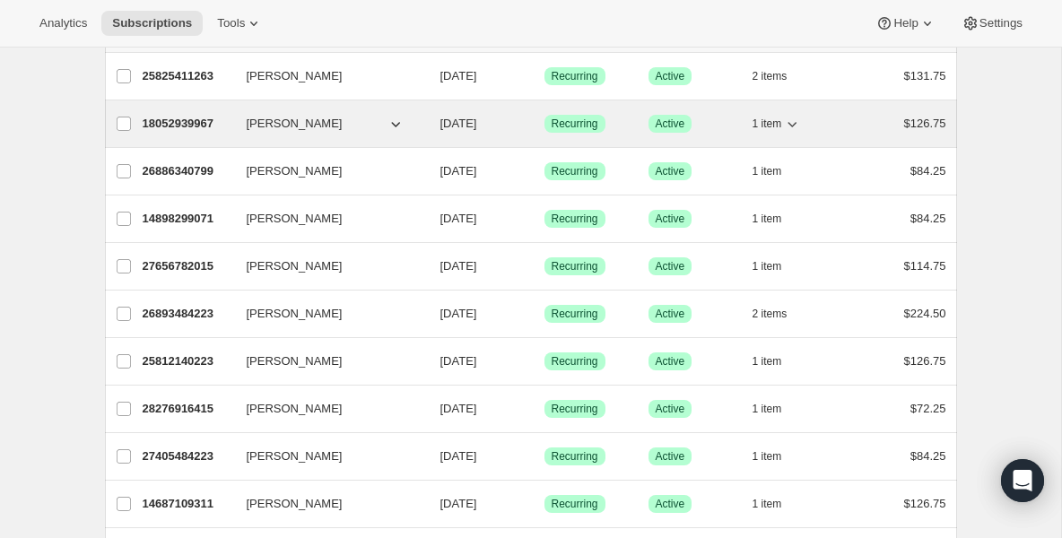
click at [155, 120] on p "18052939967" at bounding box center [188, 124] width 90 height 18
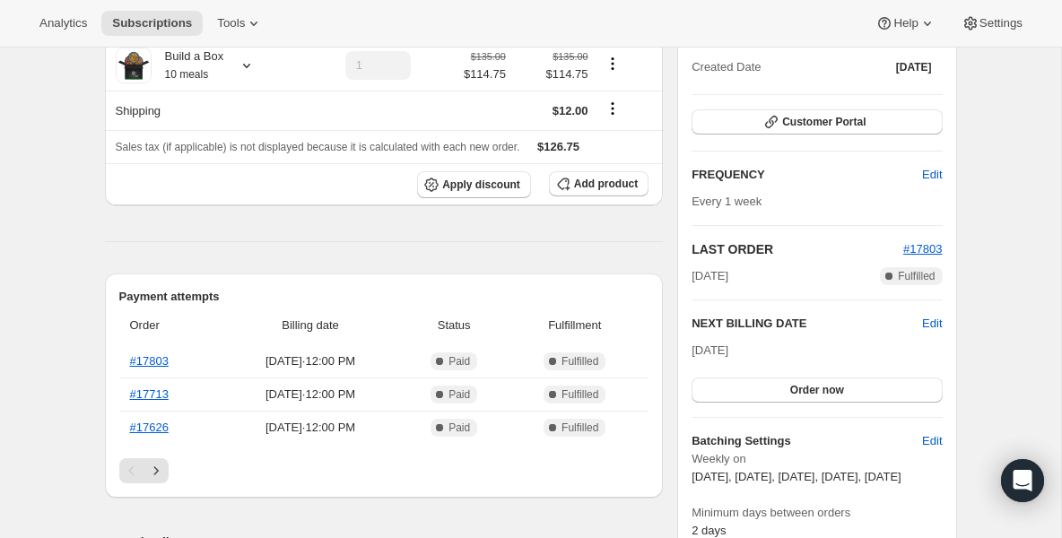
scroll to position [215, 0]
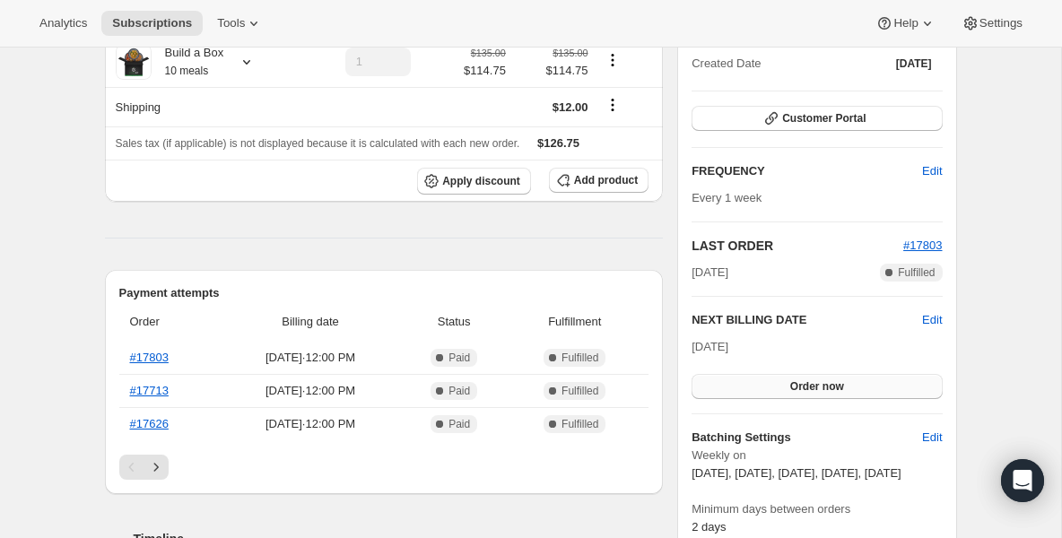
click at [728, 384] on button "Order now" at bounding box center [817, 386] width 250 height 25
click at [728, 385] on button "Click to confirm" at bounding box center [817, 386] width 250 height 25
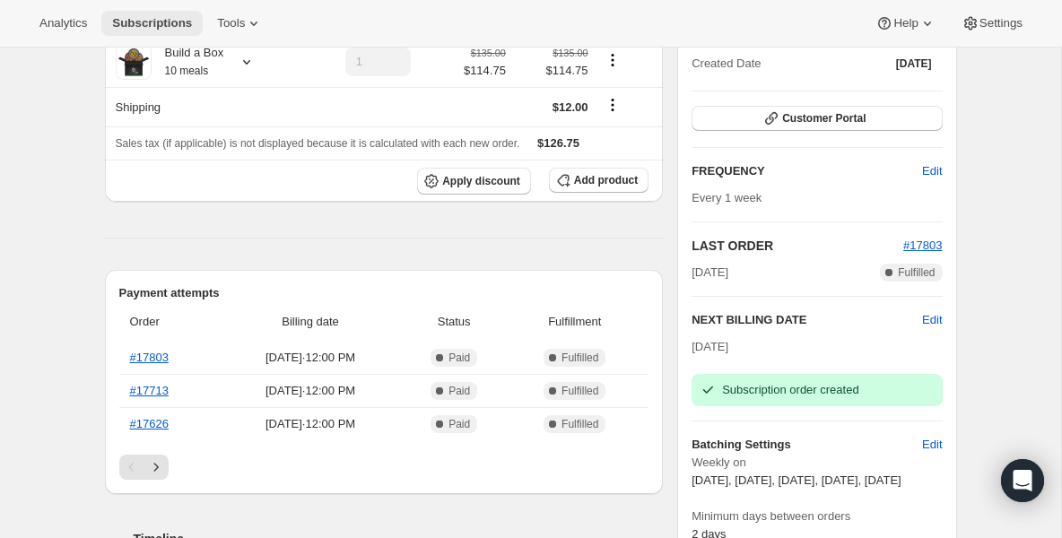
click at [145, 21] on span "Subscriptions" at bounding box center [152, 23] width 80 height 14
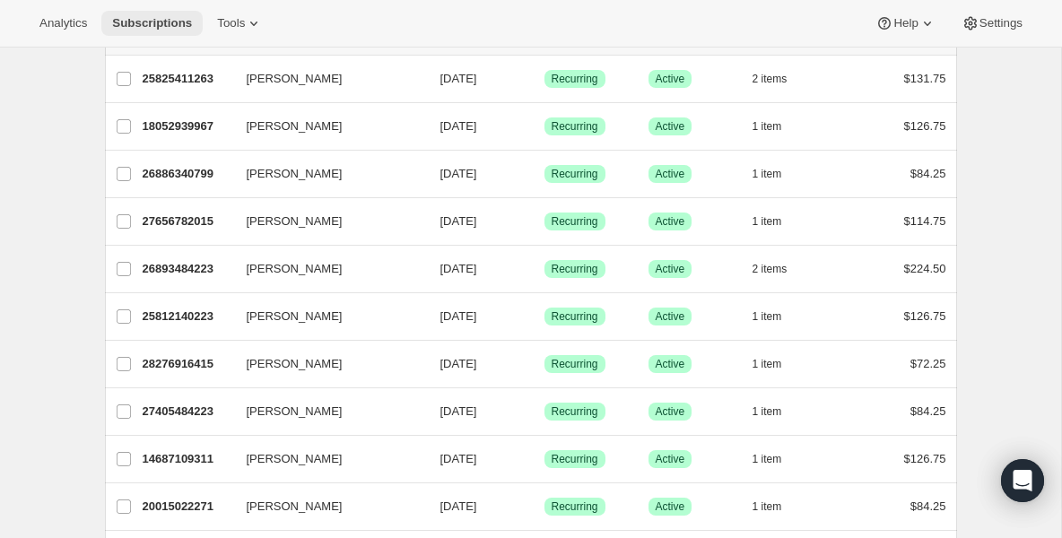
scroll to position [144, 0]
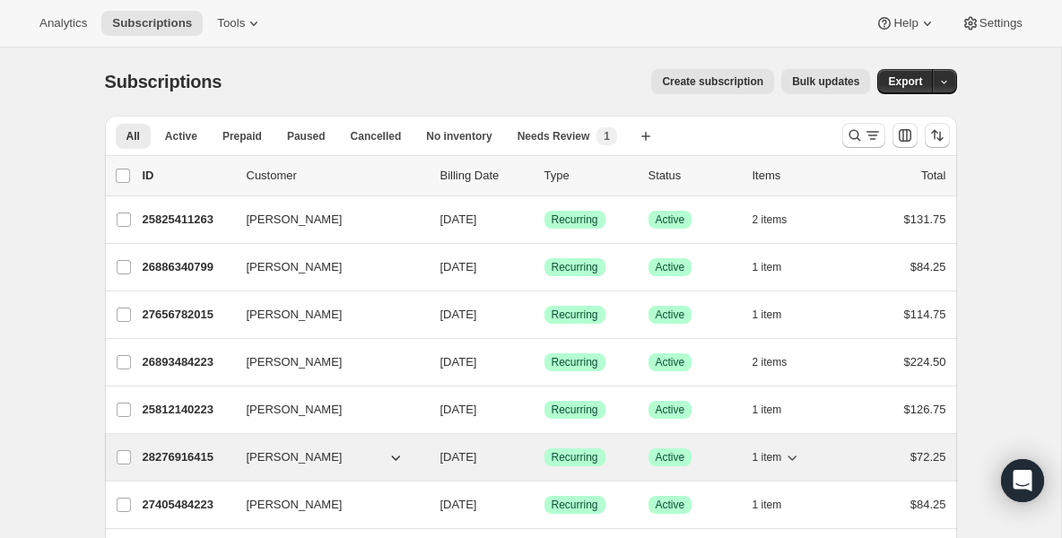
click at [177, 449] on p "28276916415" at bounding box center [188, 458] width 90 height 18
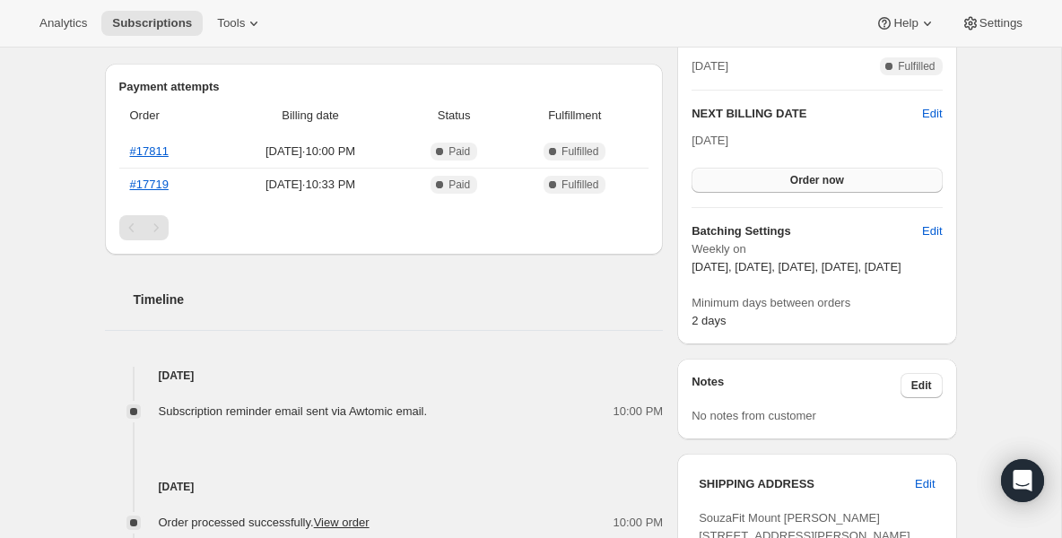
scroll to position [395, 0]
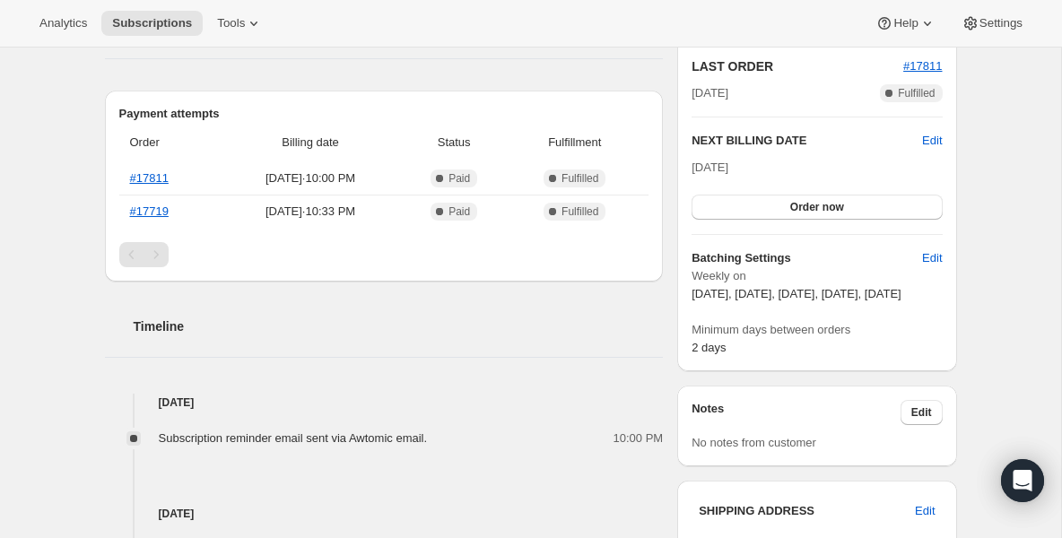
click at [737, 225] on div "Plan Success Active | Created Date Sep 12, 2025 Customer Portal FREQUENCY Edit …" at bounding box center [817, 94] width 250 height 525
click at [737, 215] on button "Order now" at bounding box center [817, 207] width 250 height 25
click at [737, 215] on button "Click to confirm" at bounding box center [817, 207] width 250 height 25
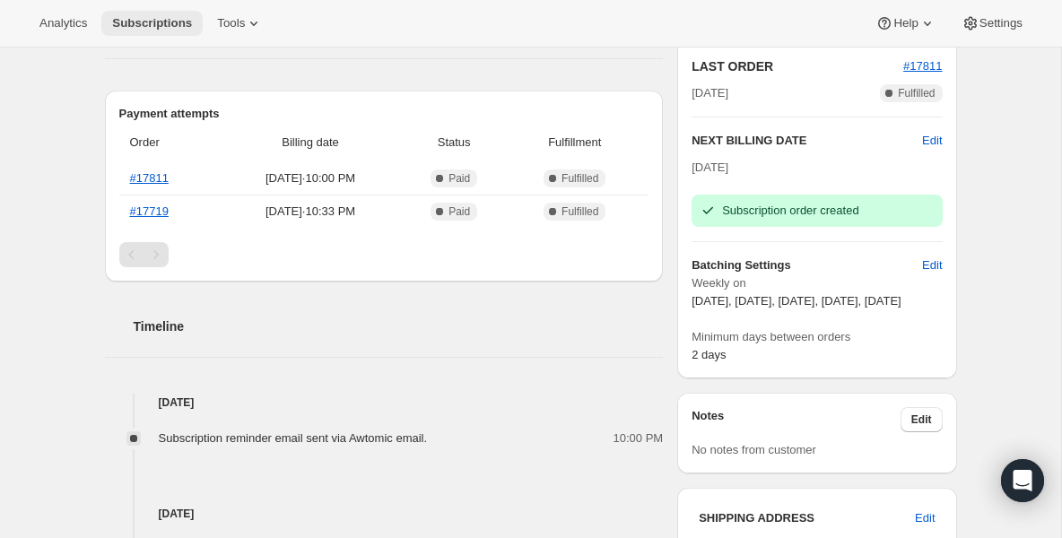
click at [146, 31] on button "Subscriptions" at bounding box center [151, 23] width 101 height 25
